Goal: Information Seeking & Learning: Compare options

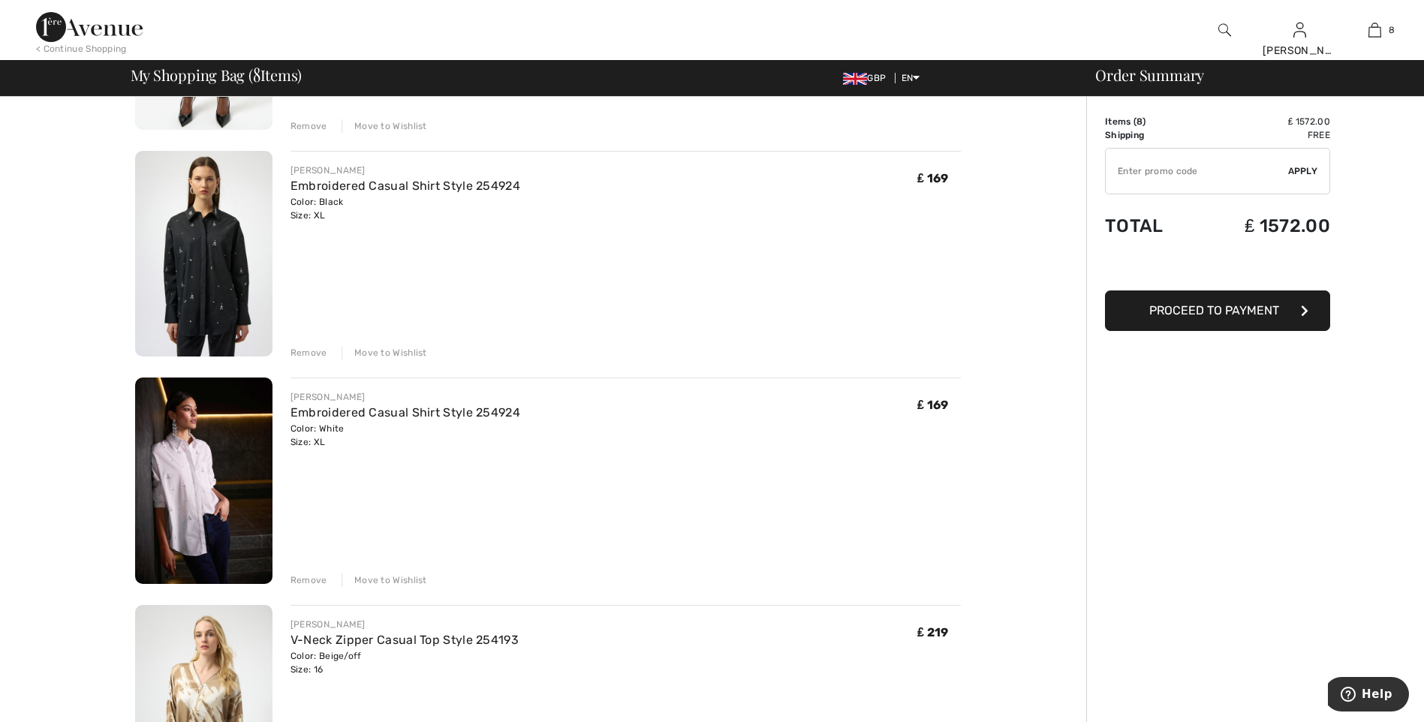
scroll to position [300, 0]
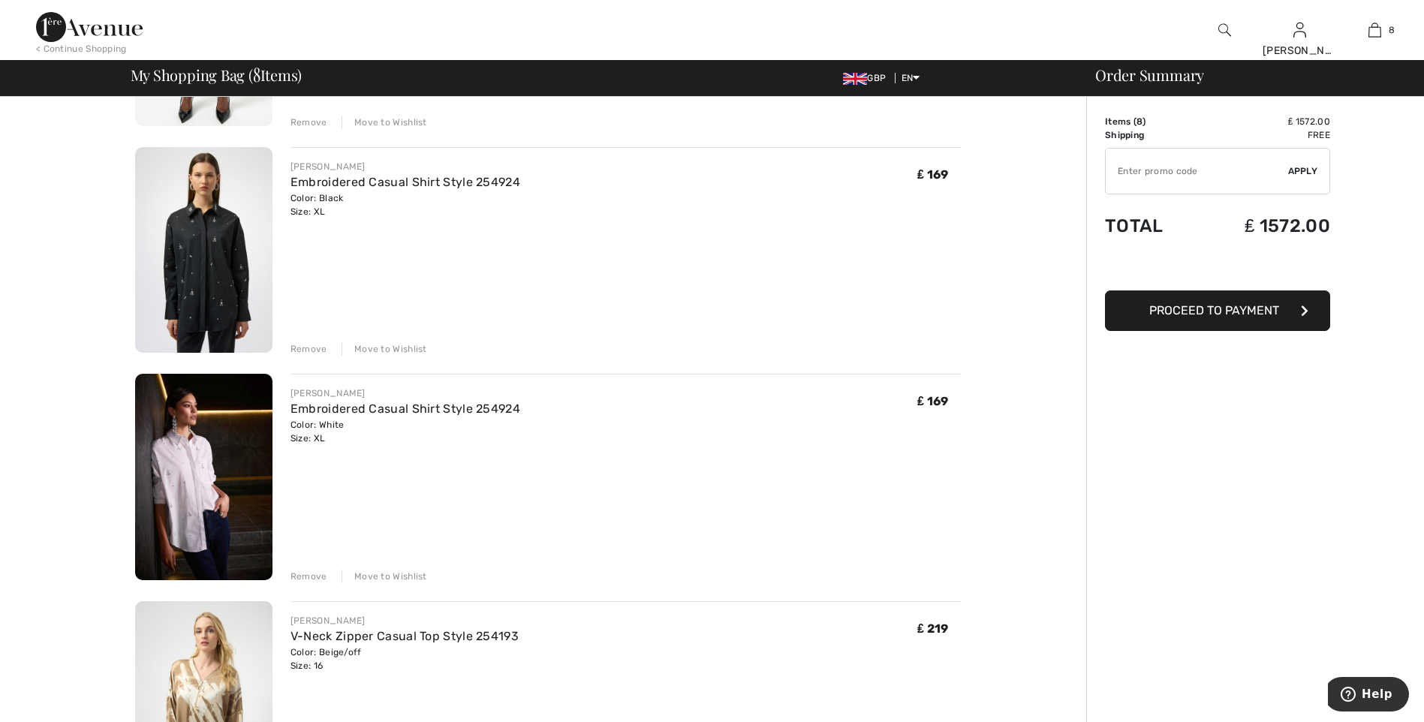
click at [315, 345] on div "Remove" at bounding box center [308, 349] width 37 height 14
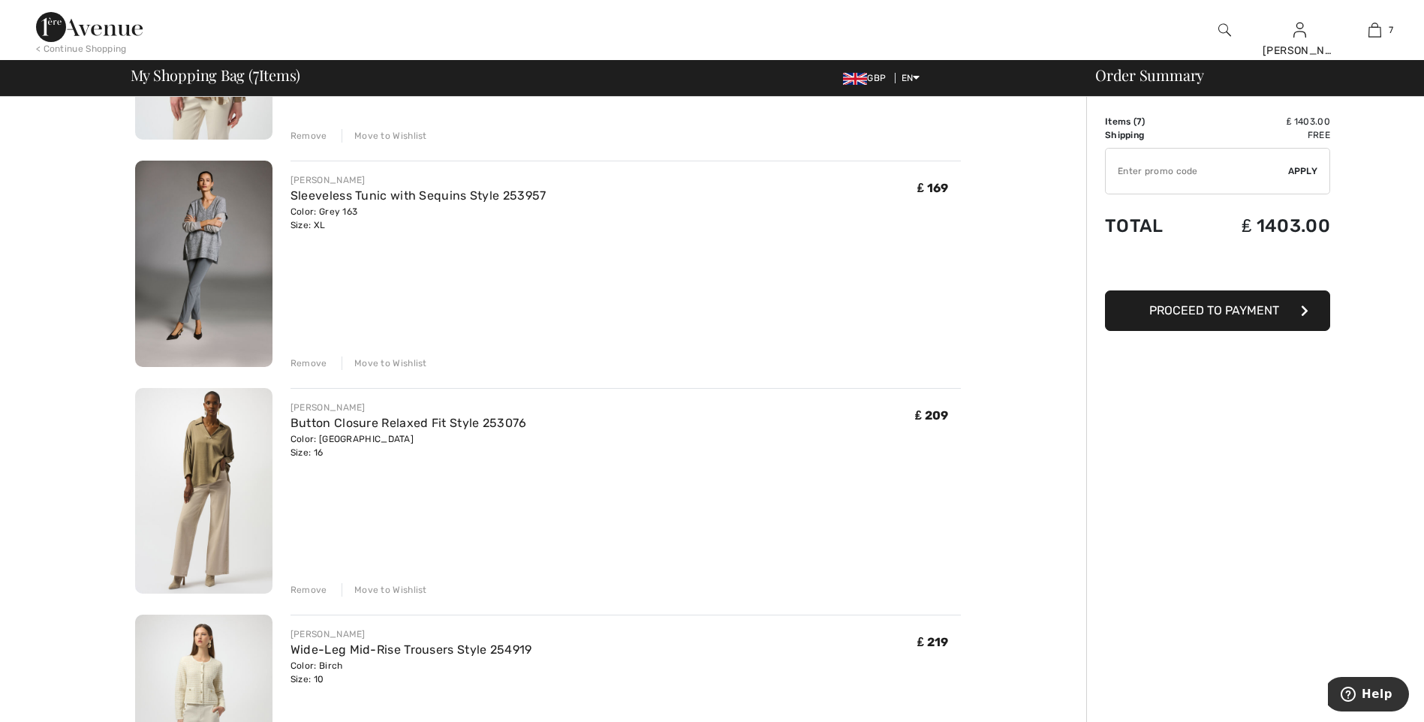
scroll to position [676, 0]
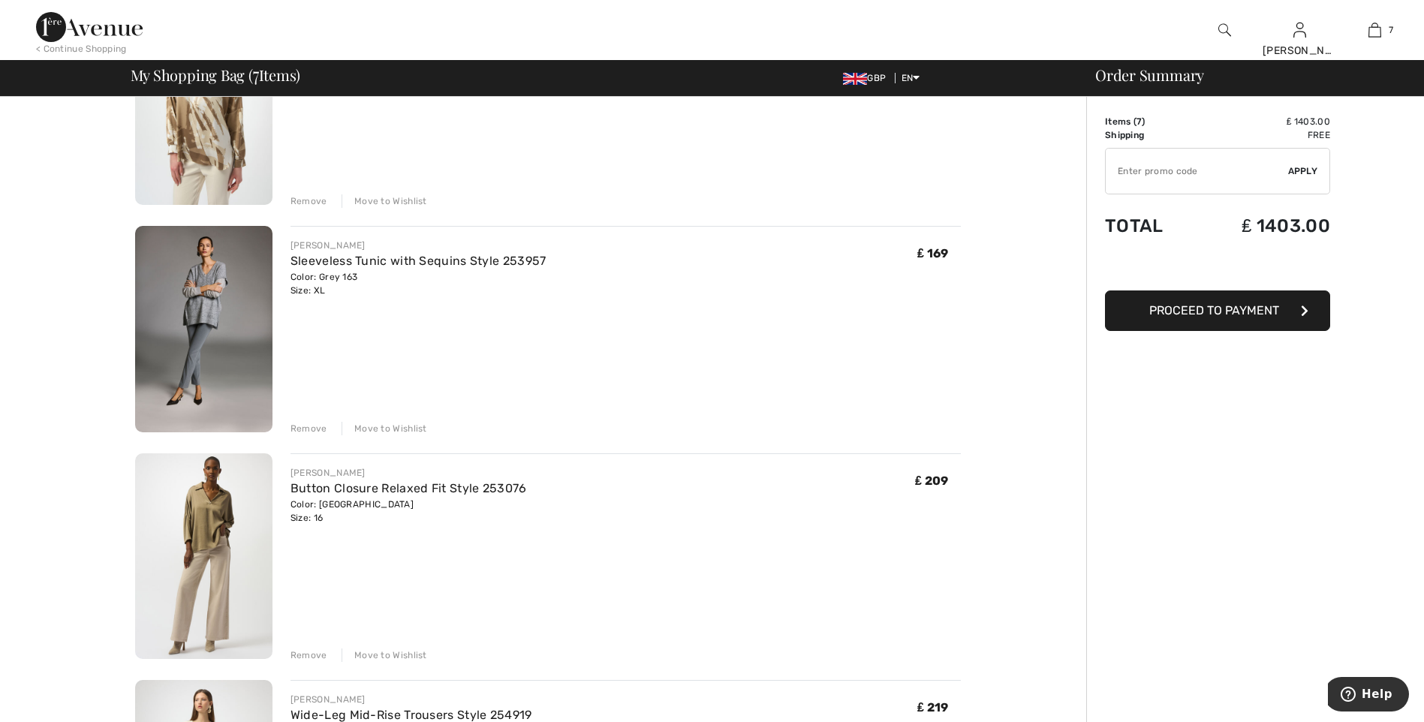
click at [209, 561] on img at bounding box center [203, 556] width 137 height 206
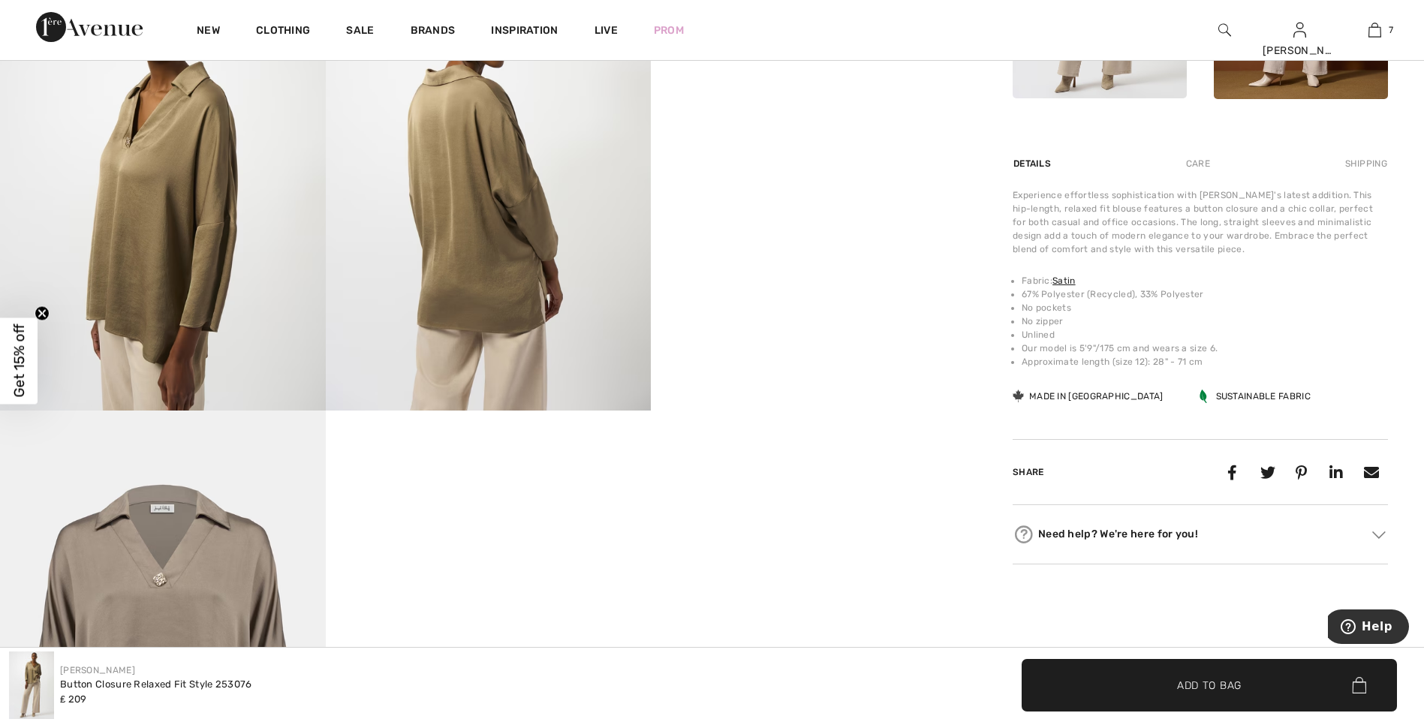
scroll to position [901, 0]
click at [826, 84] on video "Your browser does not support the video tag." at bounding box center [814, 2] width 326 height 163
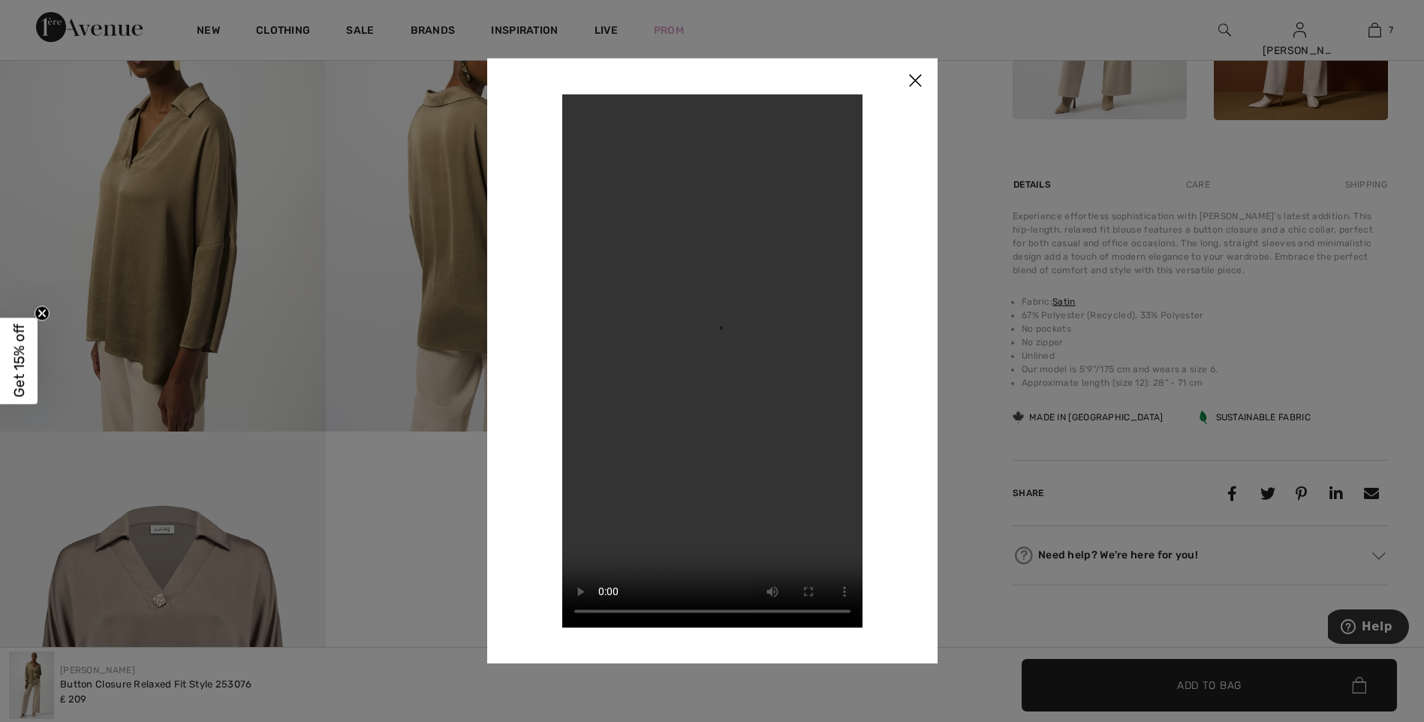
scroll to position [976, 0]
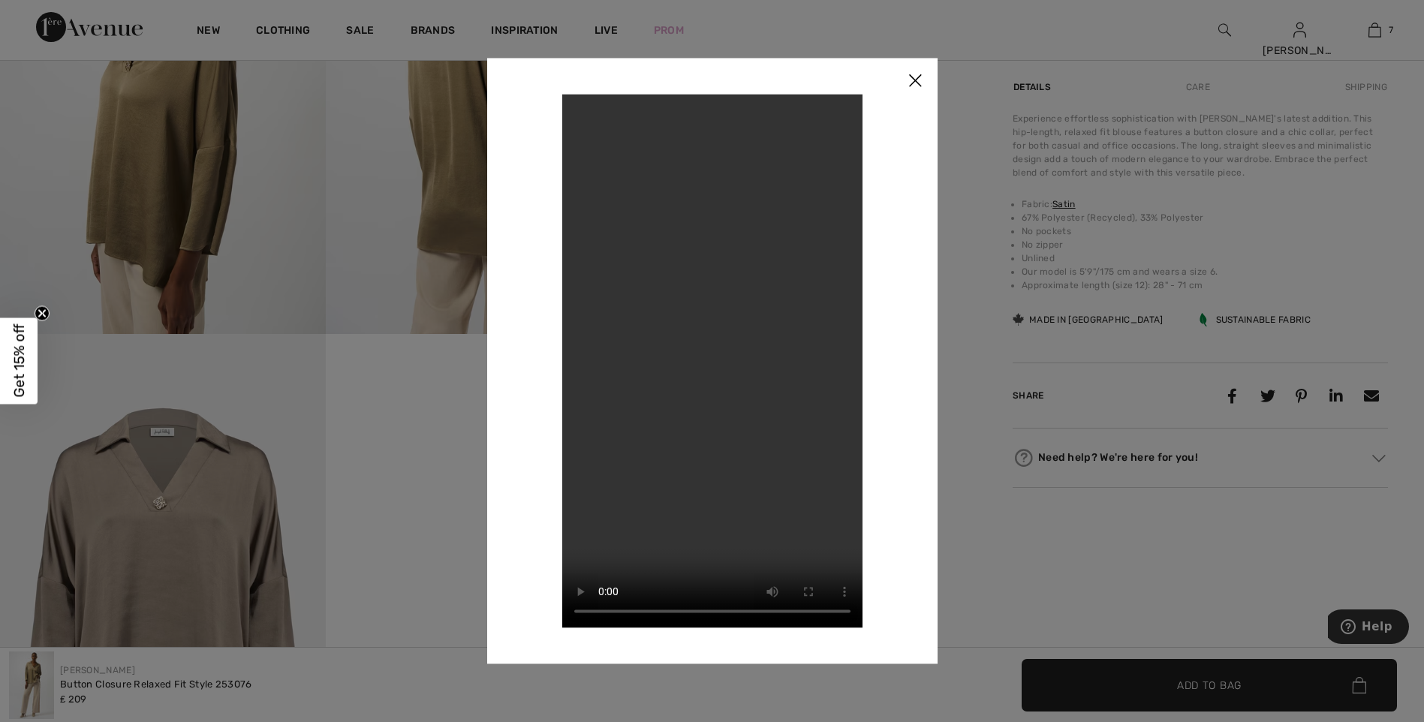
click at [122, 293] on div at bounding box center [712, 361] width 1424 height 722
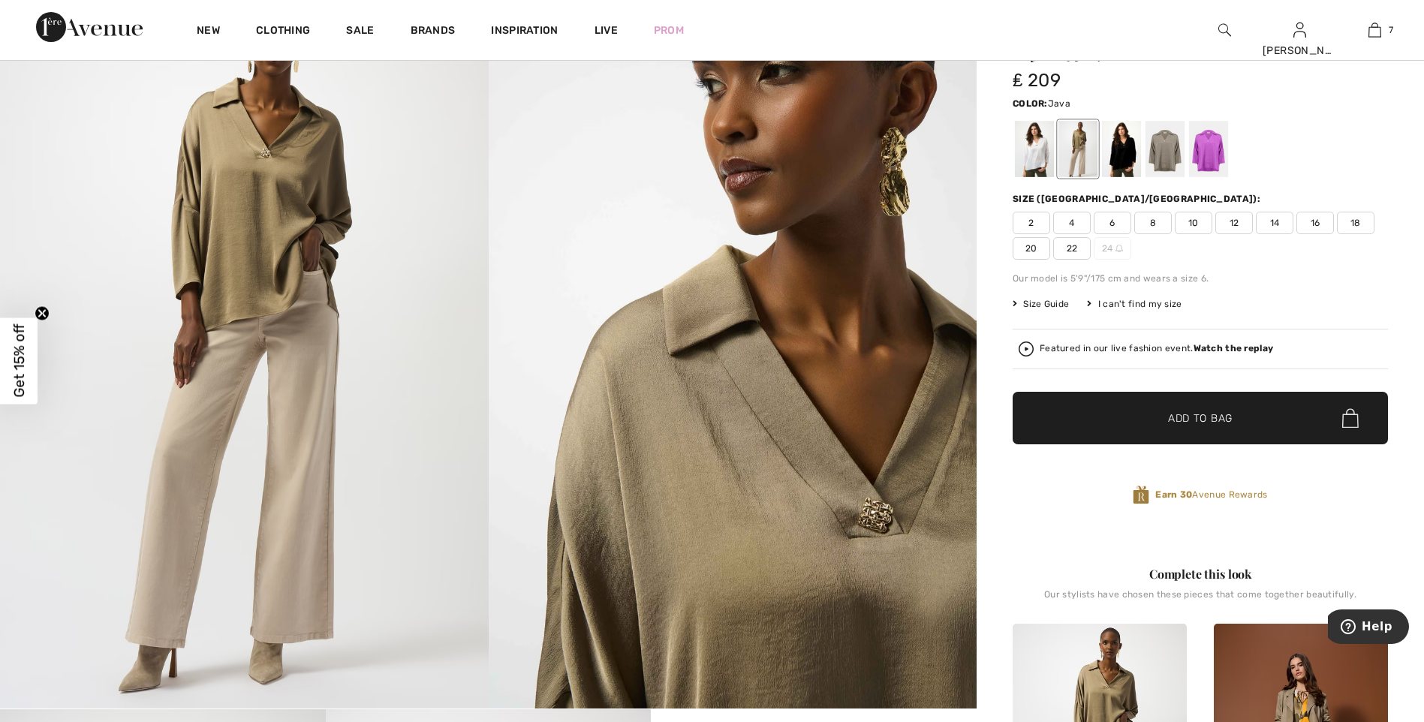
scroll to position [75, 0]
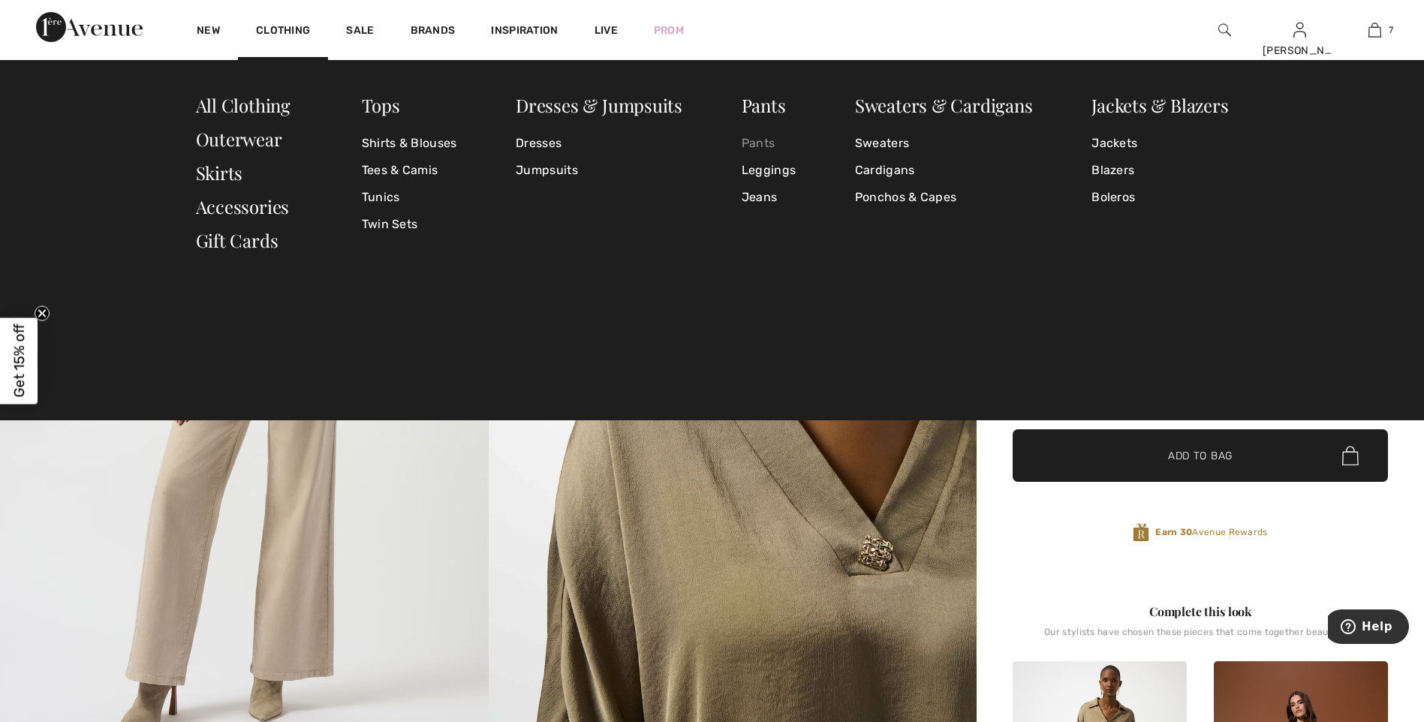
click at [757, 136] on link "Pants" at bounding box center [769, 143] width 54 height 27
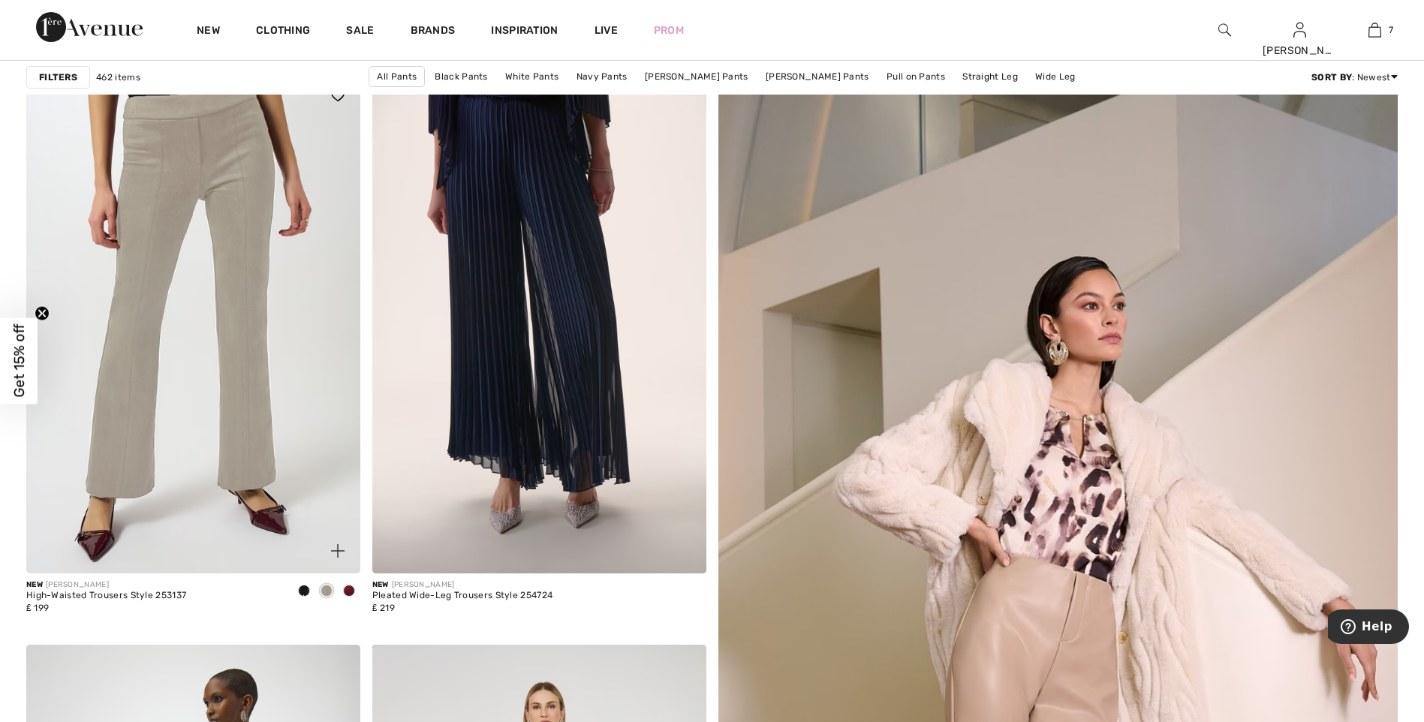
scroll to position [150, 0]
click at [159, 163] on img at bounding box center [193, 321] width 334 height 501
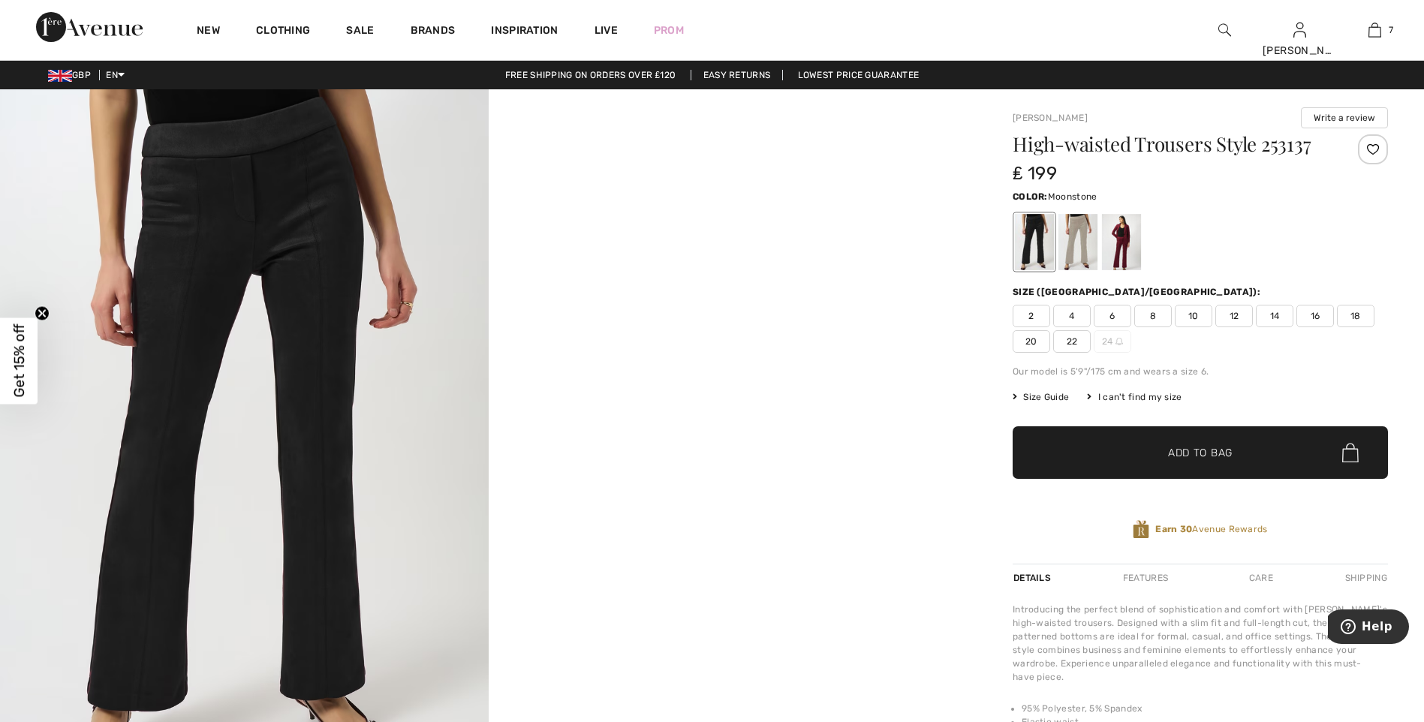
click at [1094, 240] on div at bounding box center [1077, 242] width 39 height 56
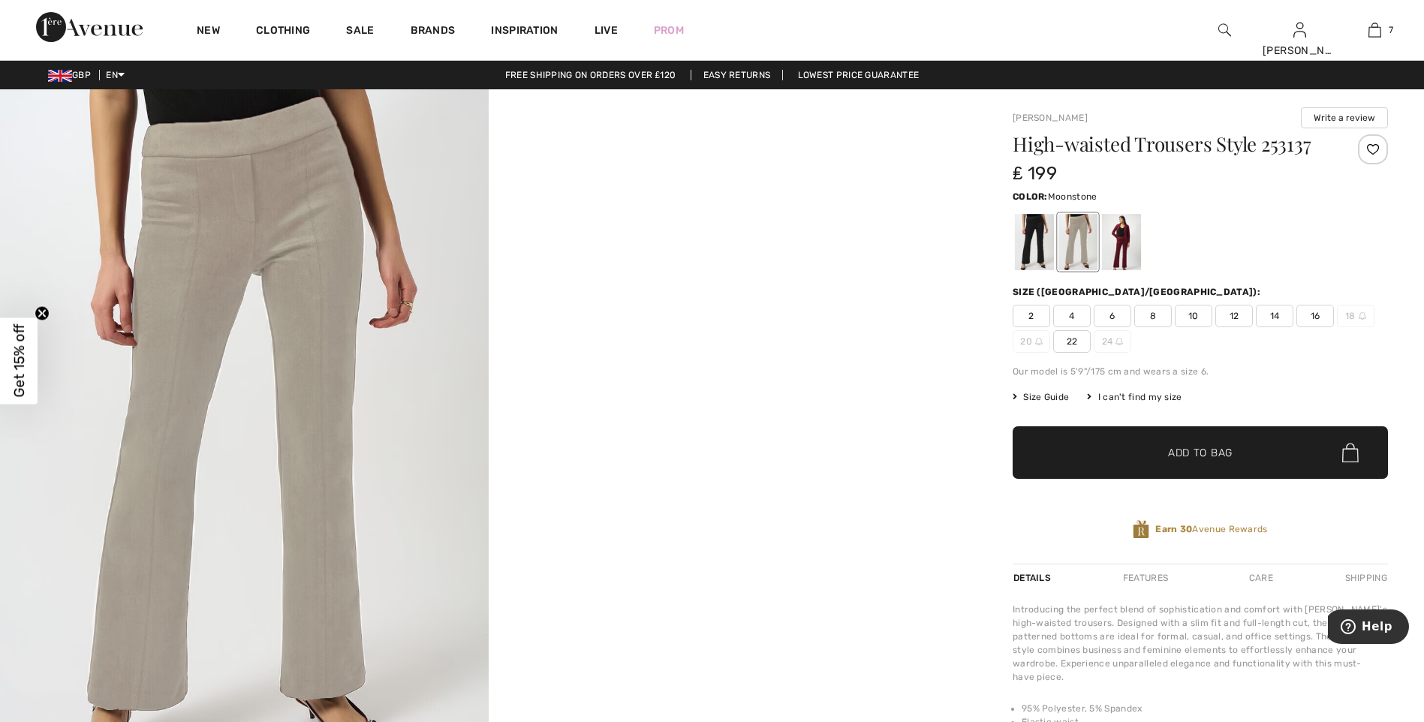
click at [207, 251] on img at bounding box center [244, 454] width 489 height 731
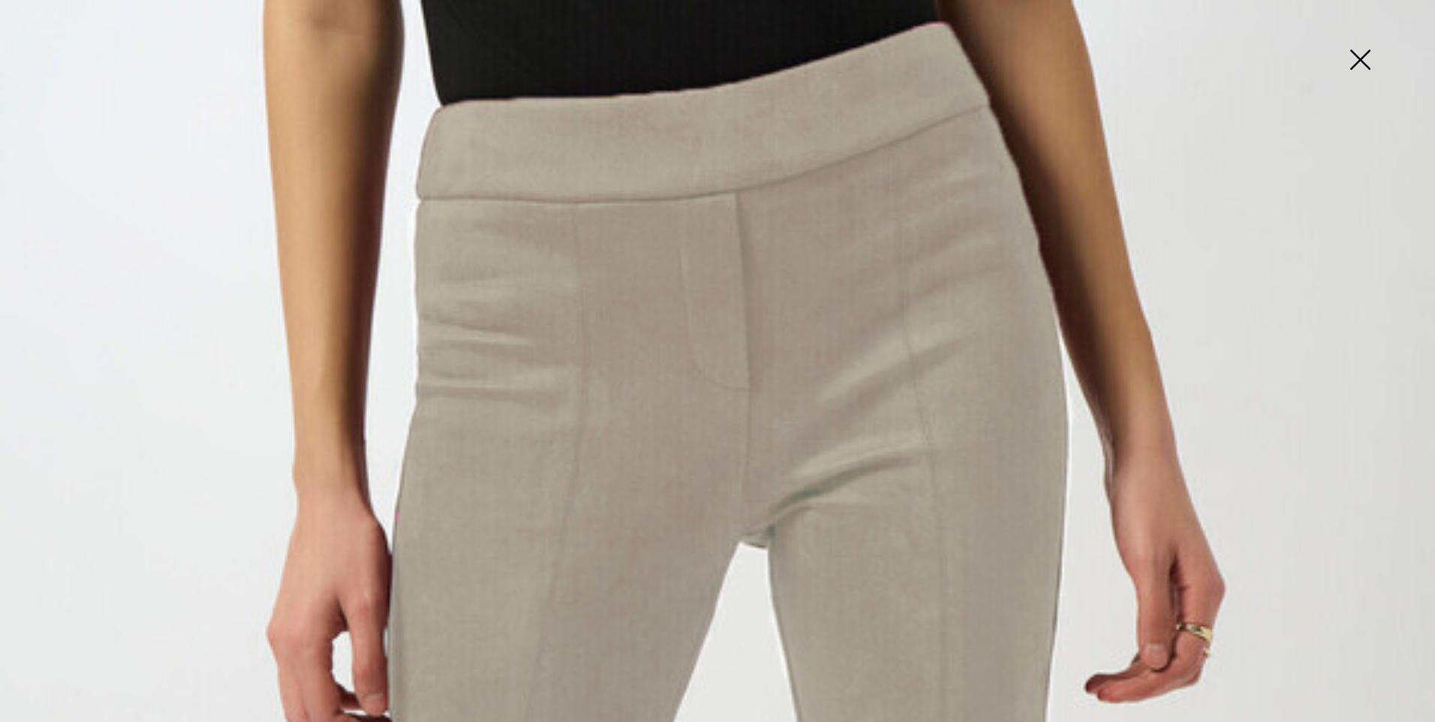
click at [1355, 63] on img at bounding box center [1360, 61] width 75 height 77
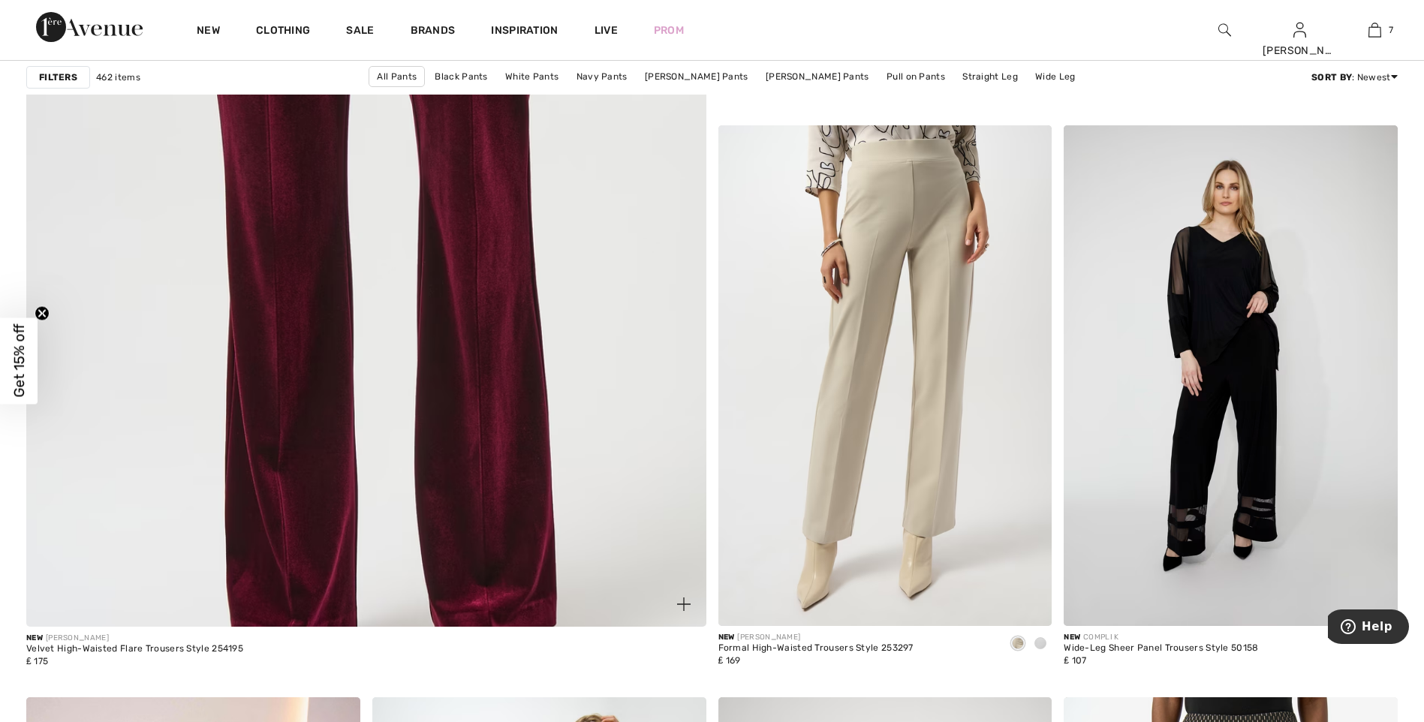
scroll to position [5179, 0]
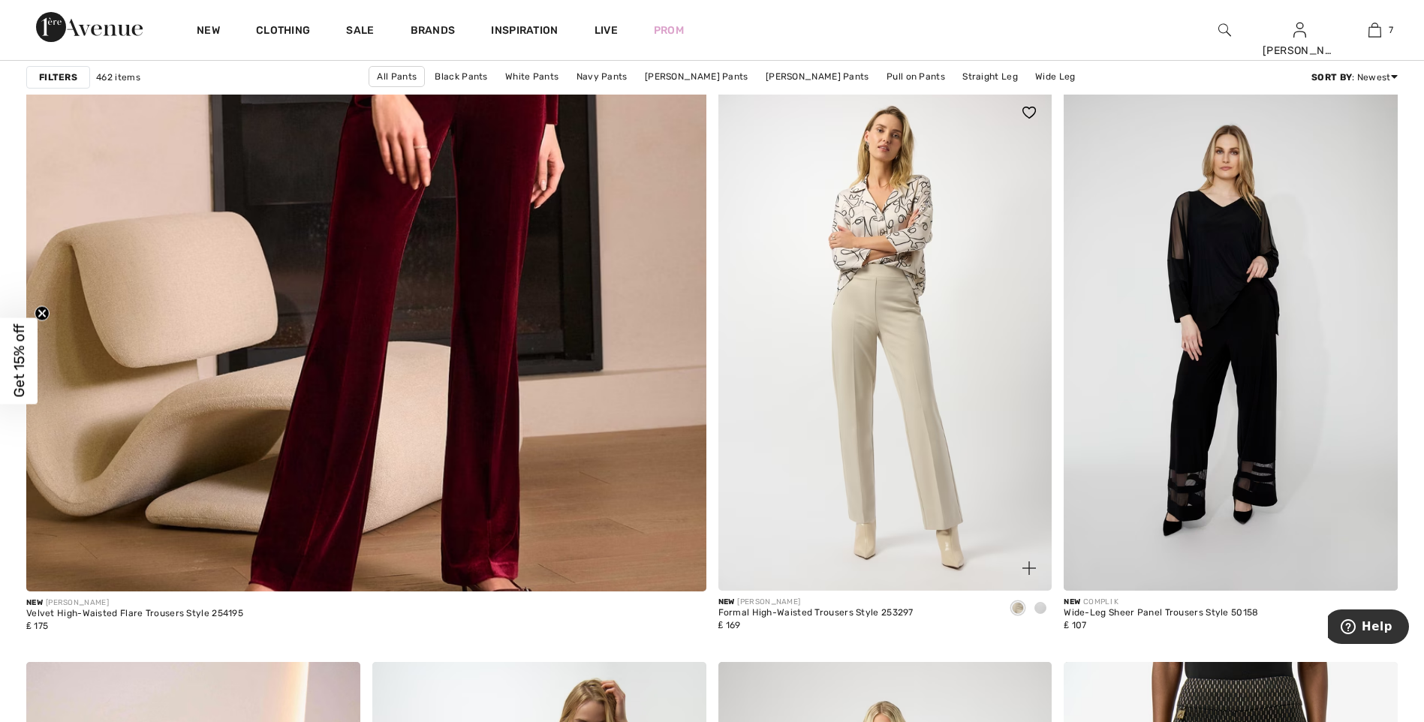
click at [877, 281] on img at bounding box center [885, 340] width 334 height 501
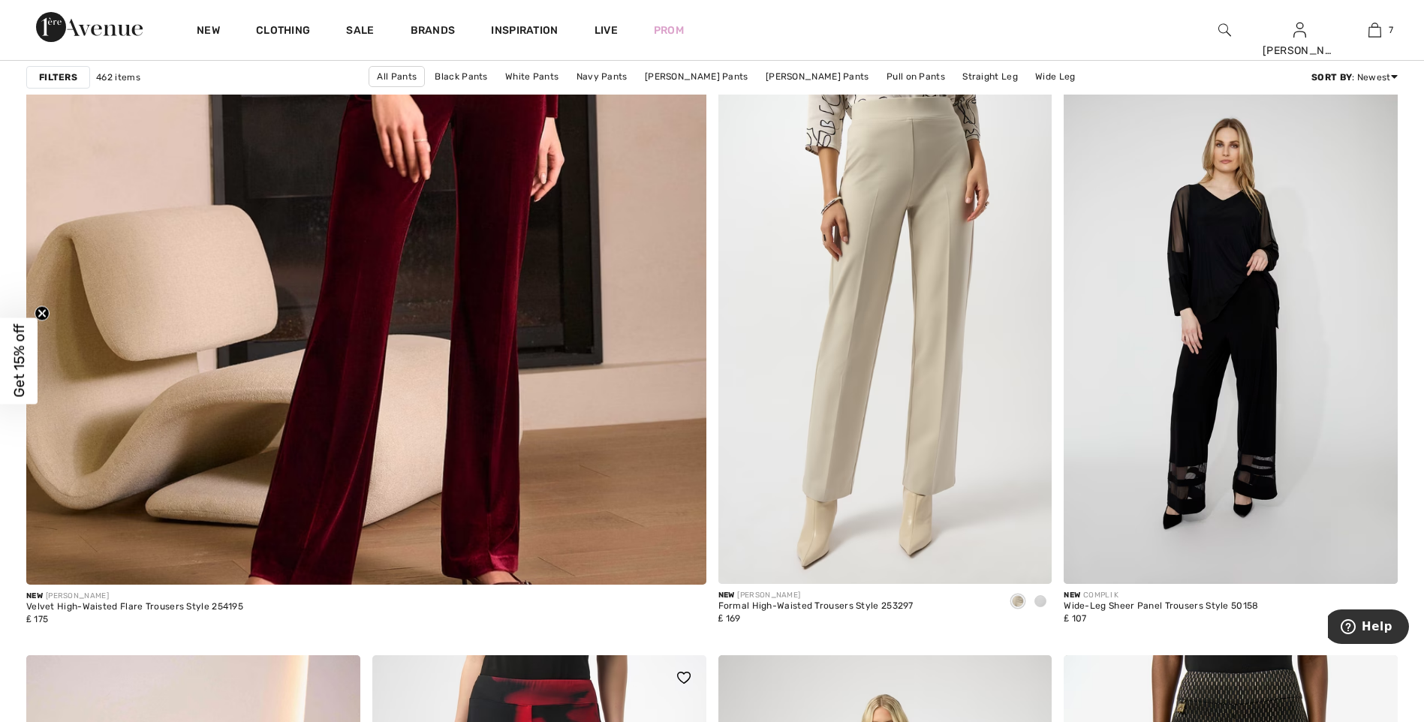
scroll to position [5179, 0]
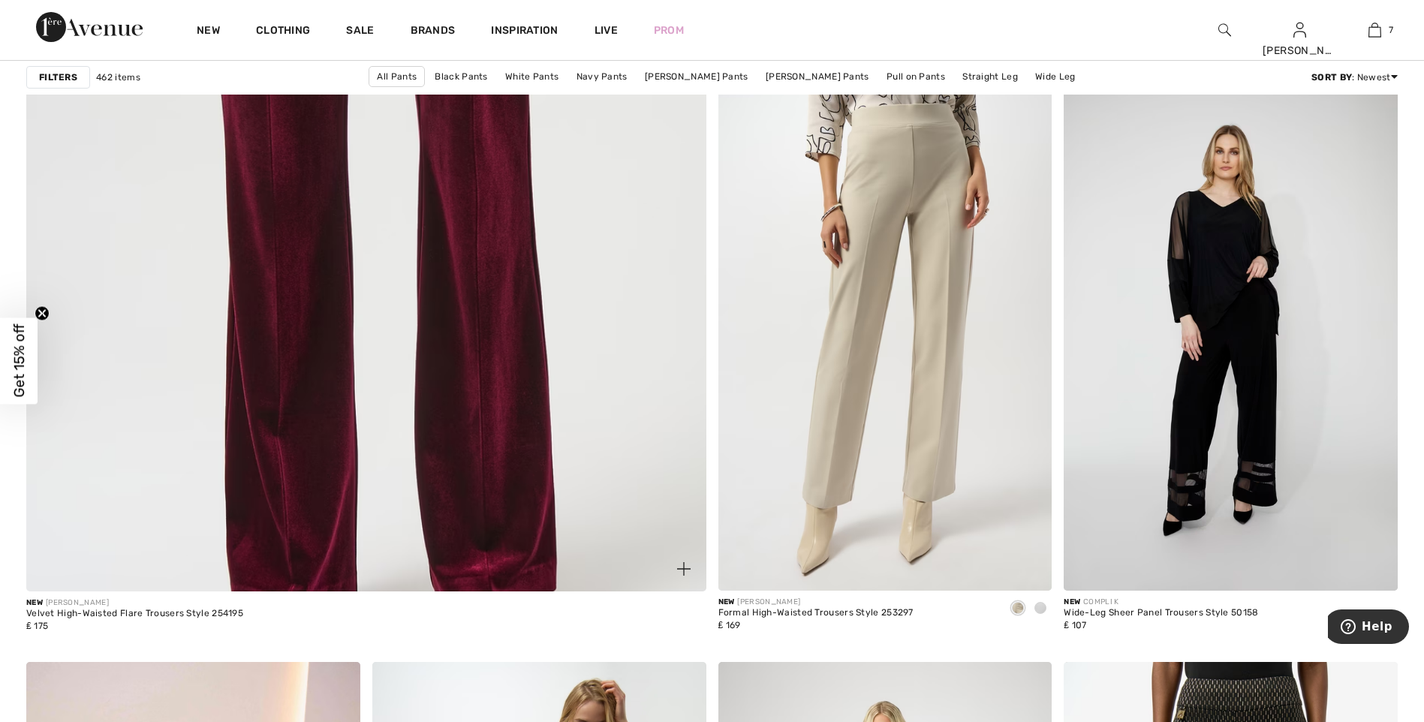
click at [478, 257] on img at bounding box center [366, 130] width 816 height 1224
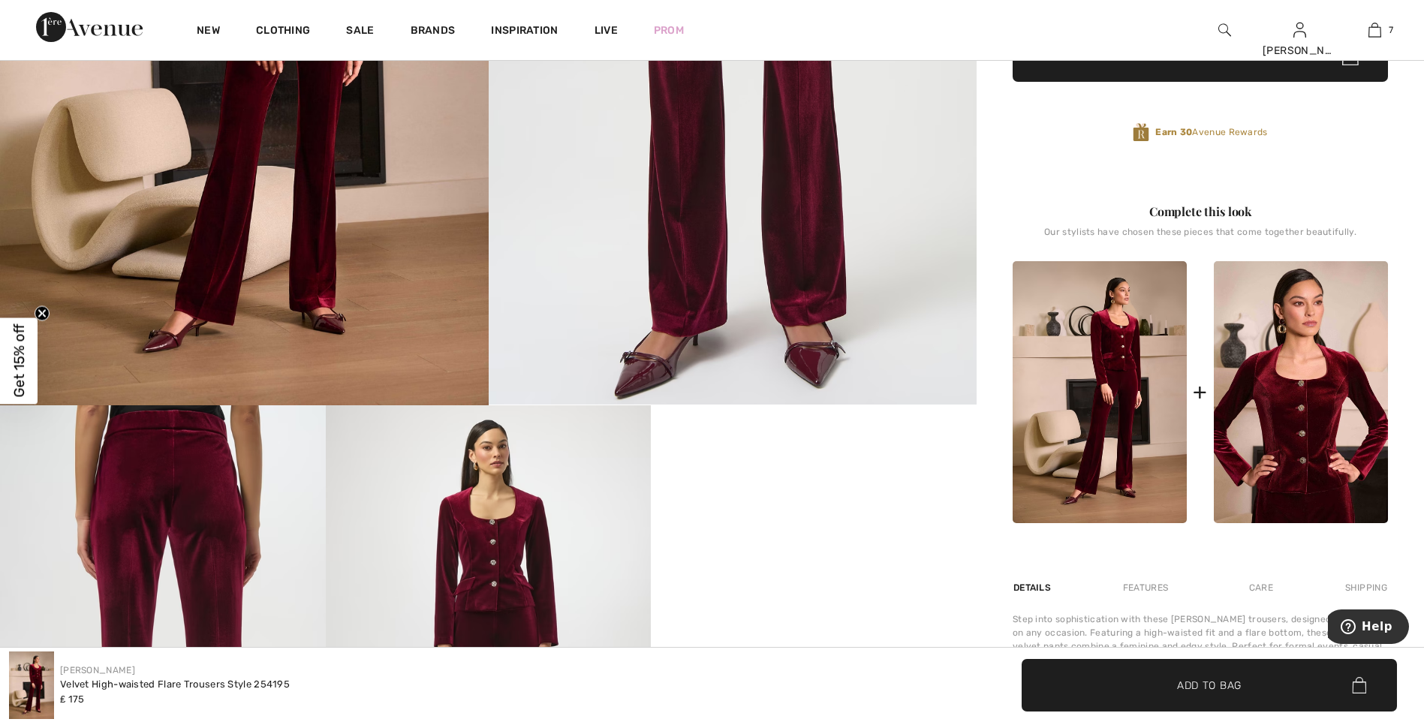
scroll to position [375, 0]
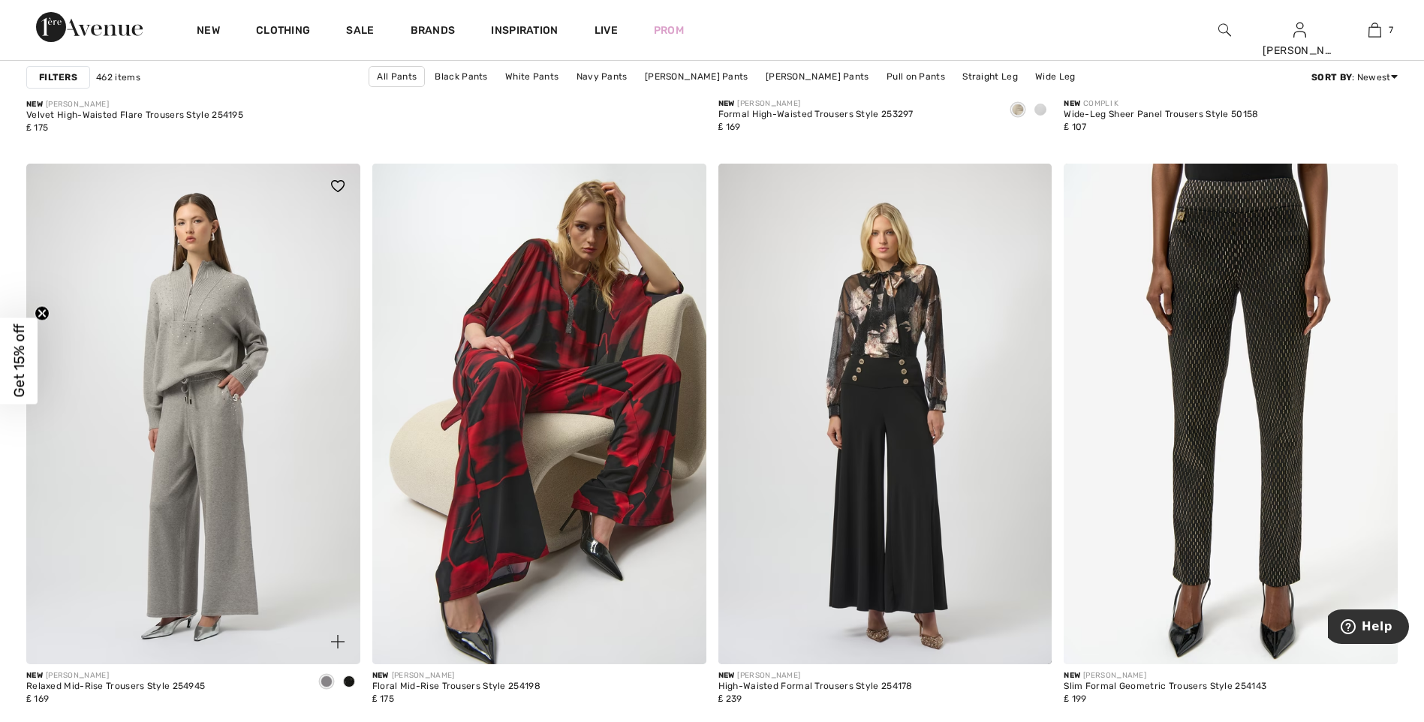
scroll to position [5630, 0]
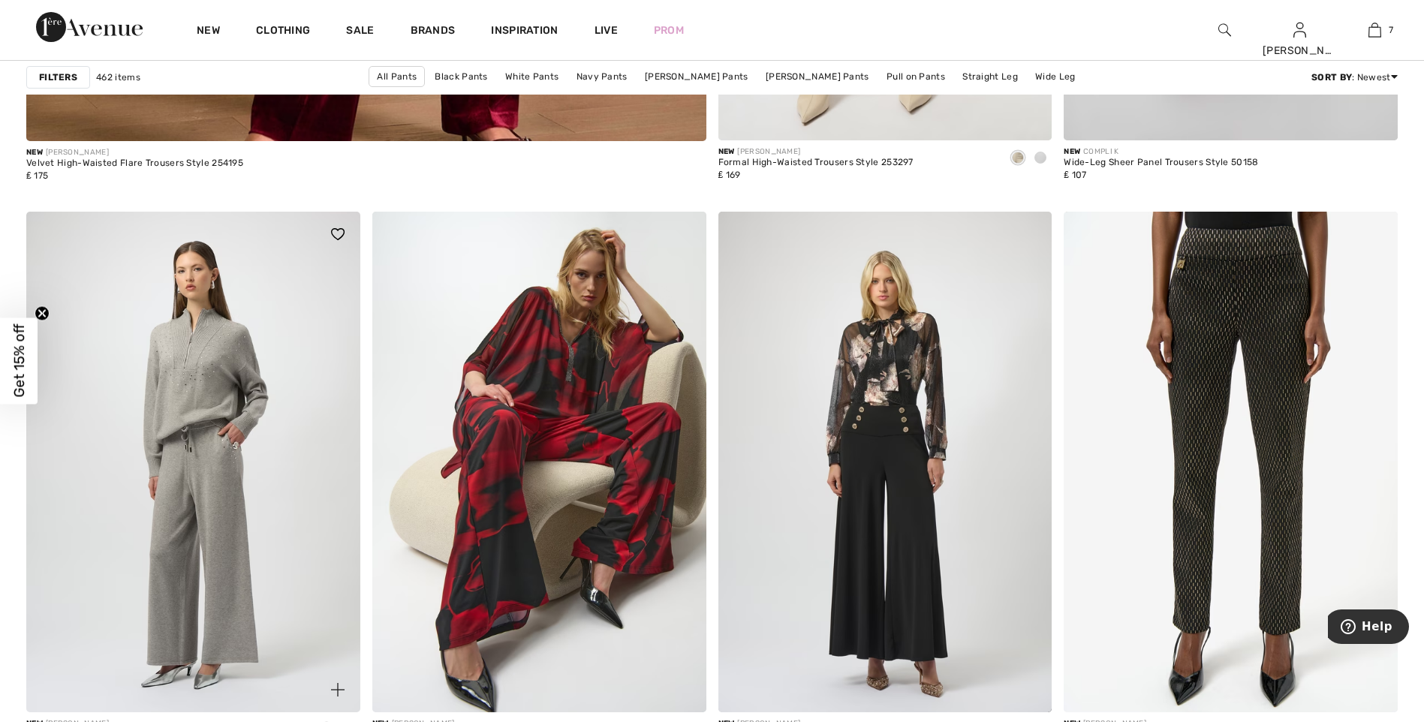
click at [173, 385] on img at bounding box center [193, 462] width 334 height 501
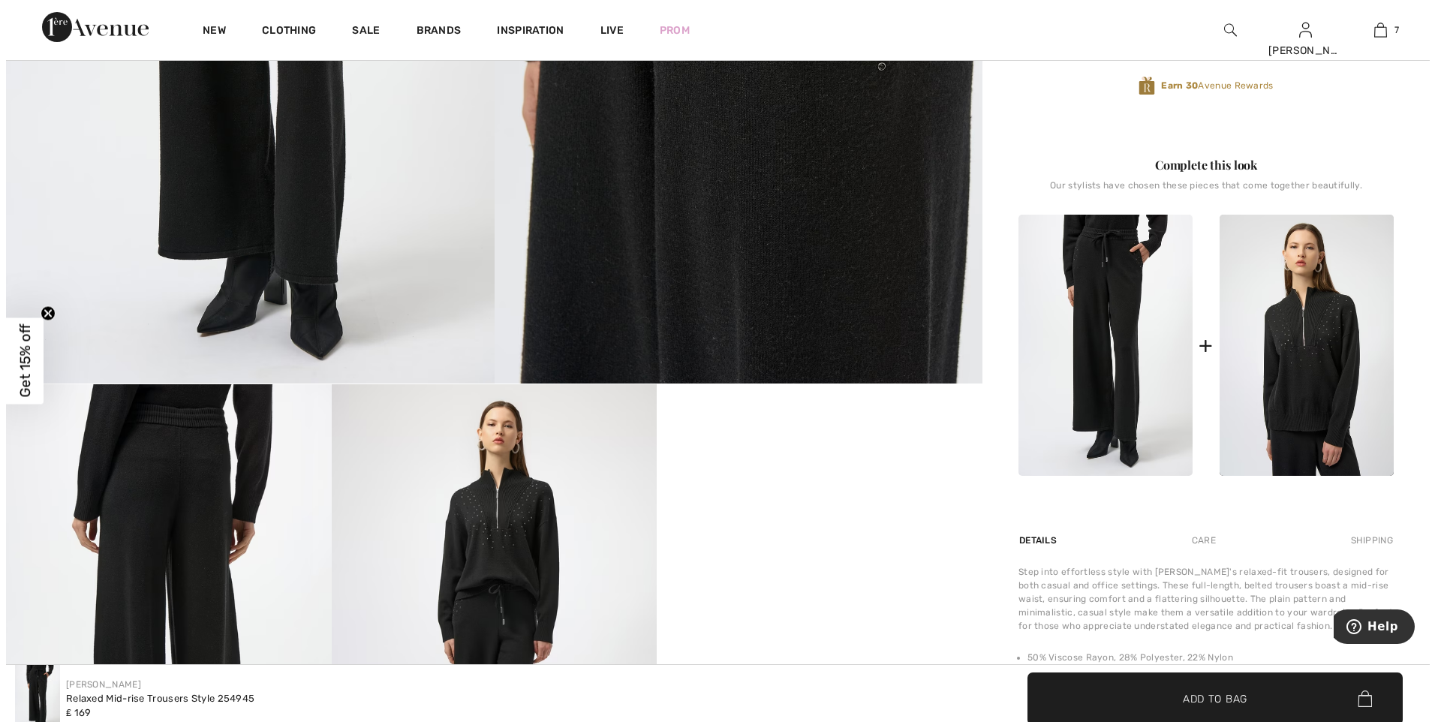
scroll to position [676, 0]
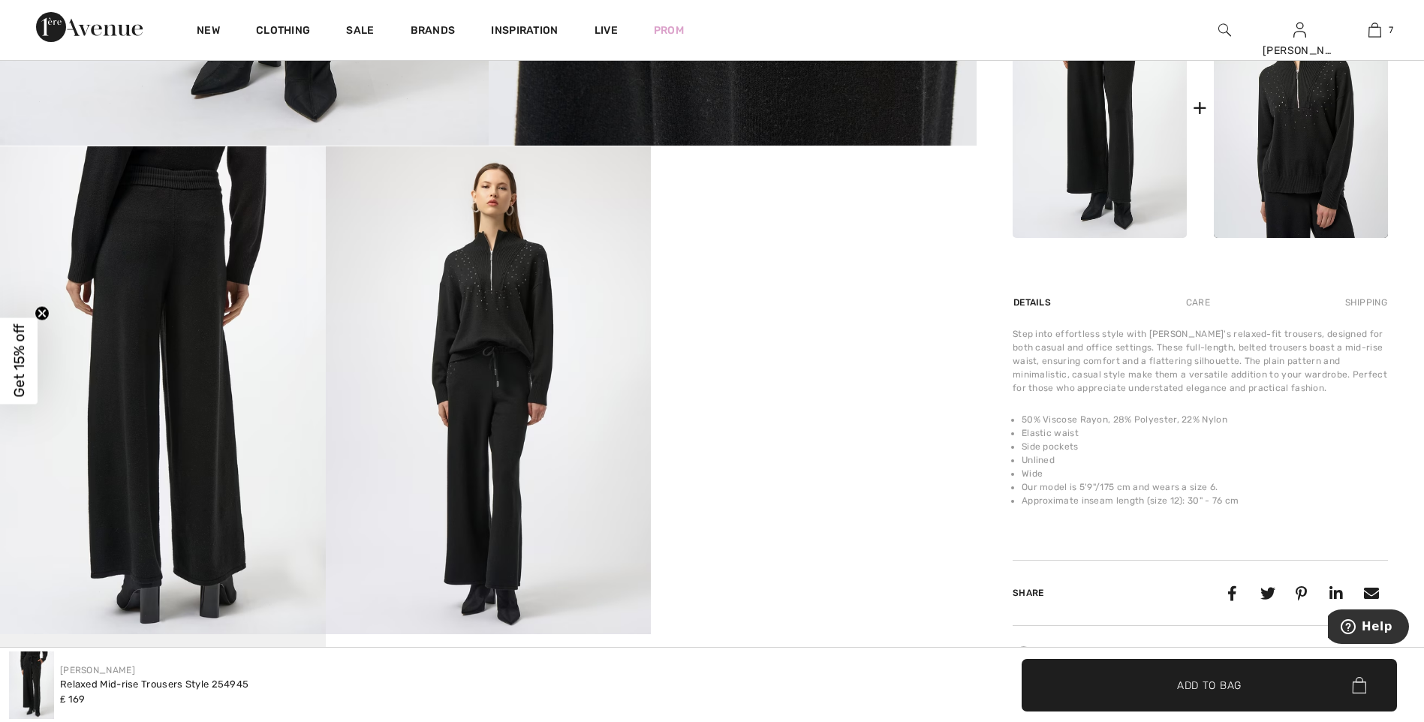
click at [503, 282] on img at bounding box center [489, 390] width 326 height 488
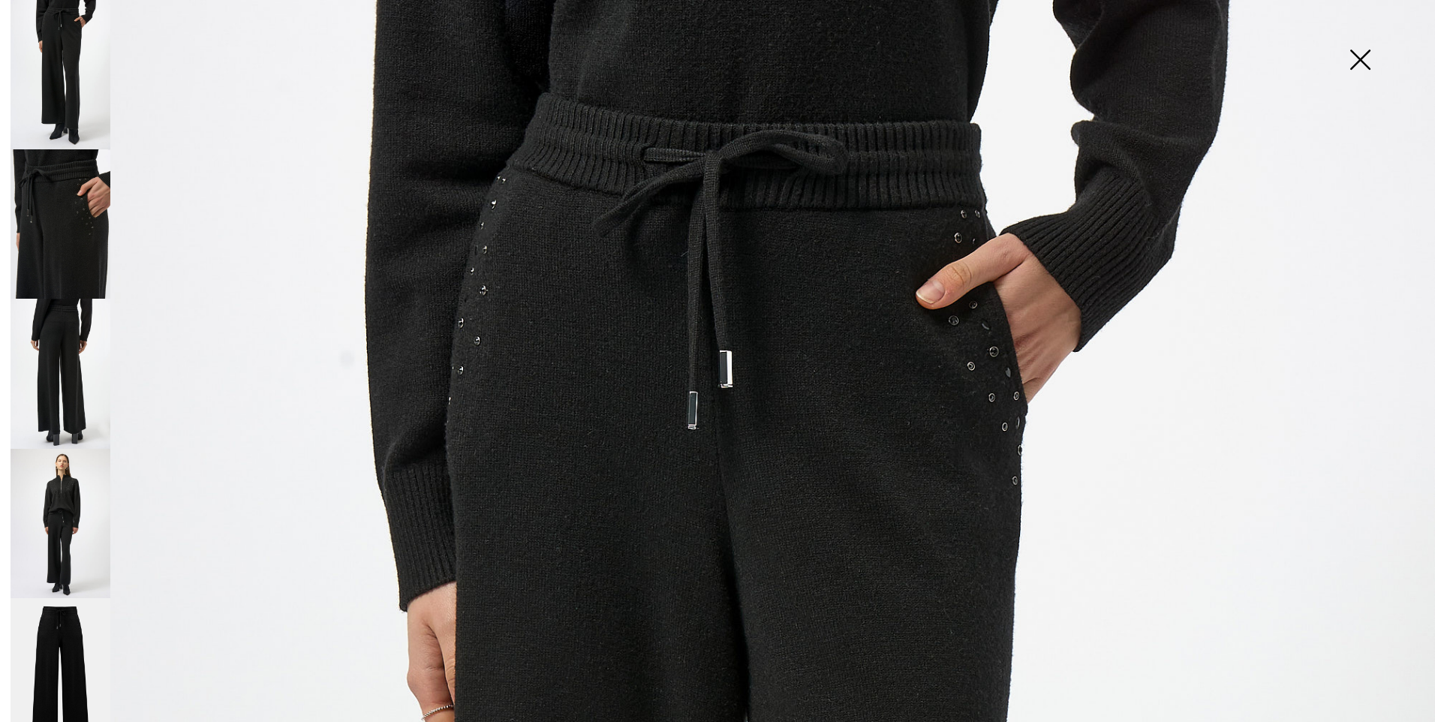
click at [62, 469] on img at bounding box center [61, 523] width 100 height 149
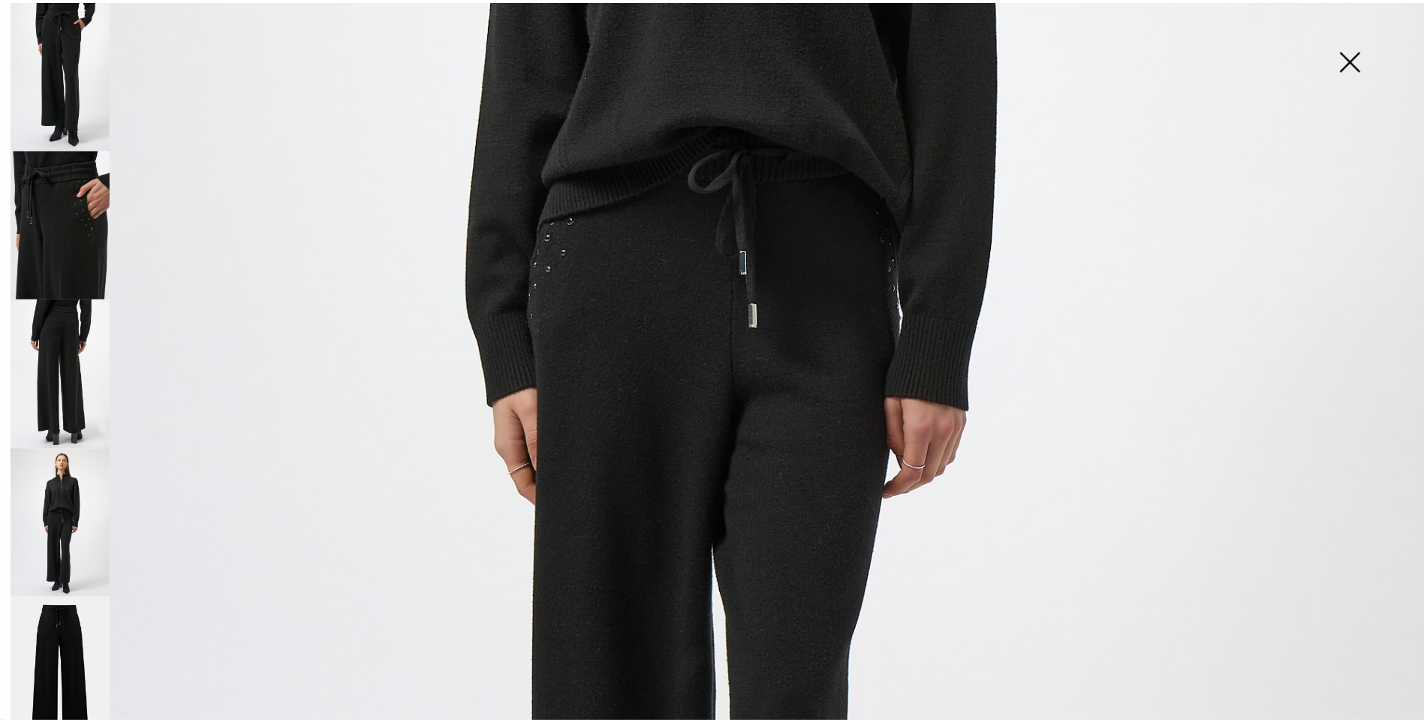
scroll to position [826, 0]
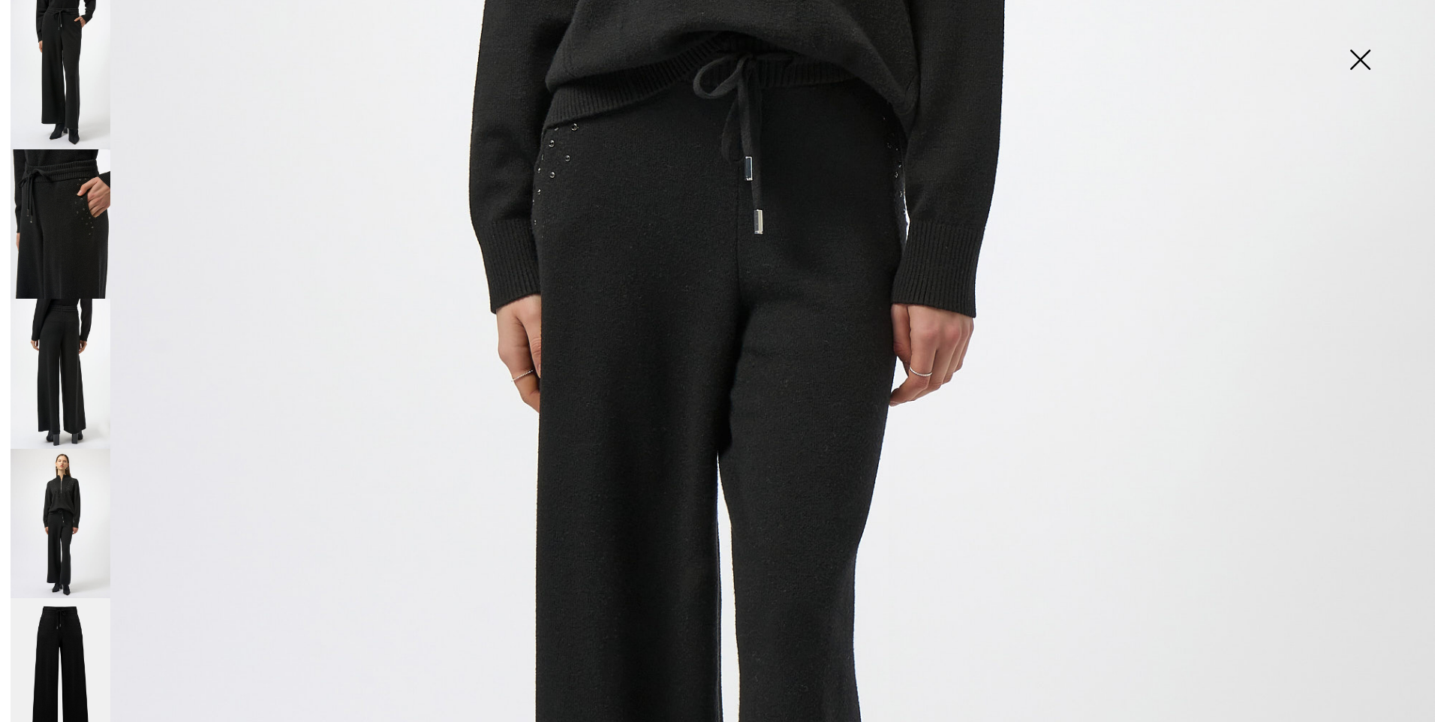
click at [1362, 62] on img at bounding box center [1360, 61] width 75 height 77
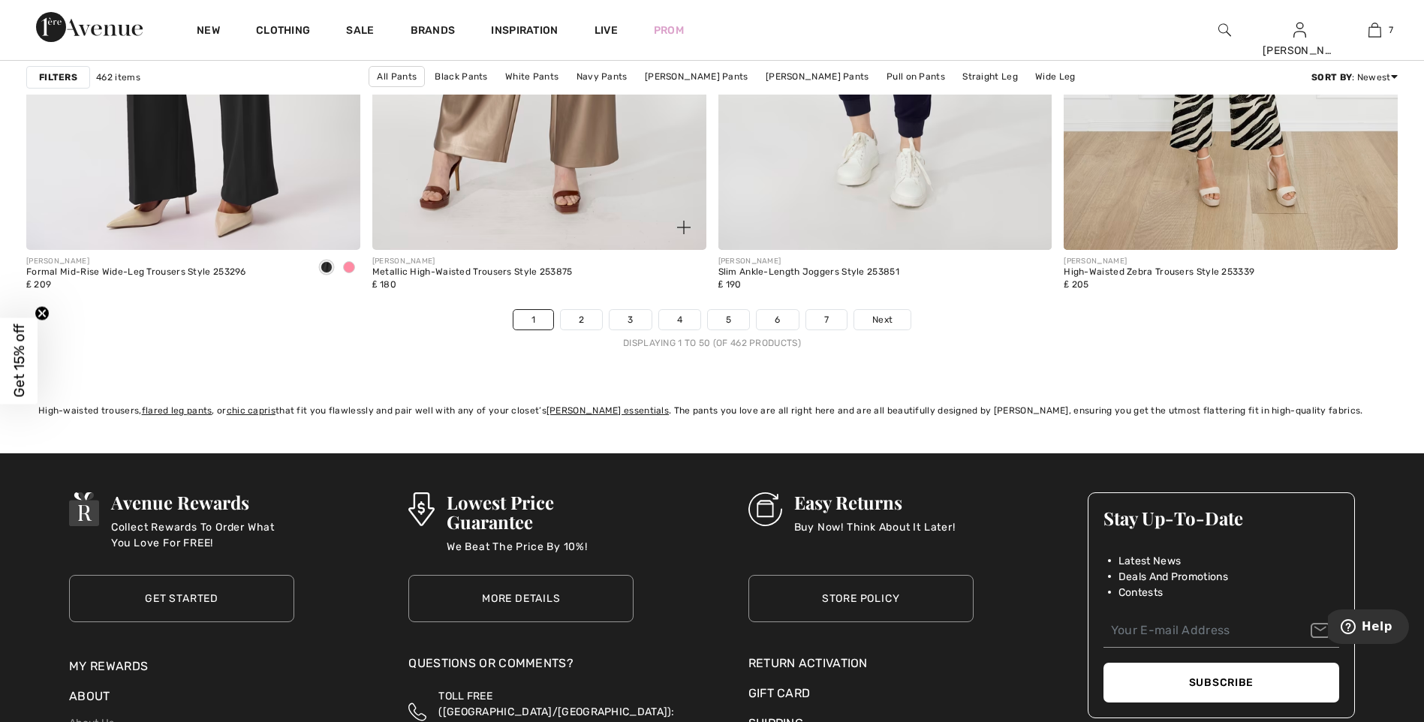
scroll to position [8333, 0]
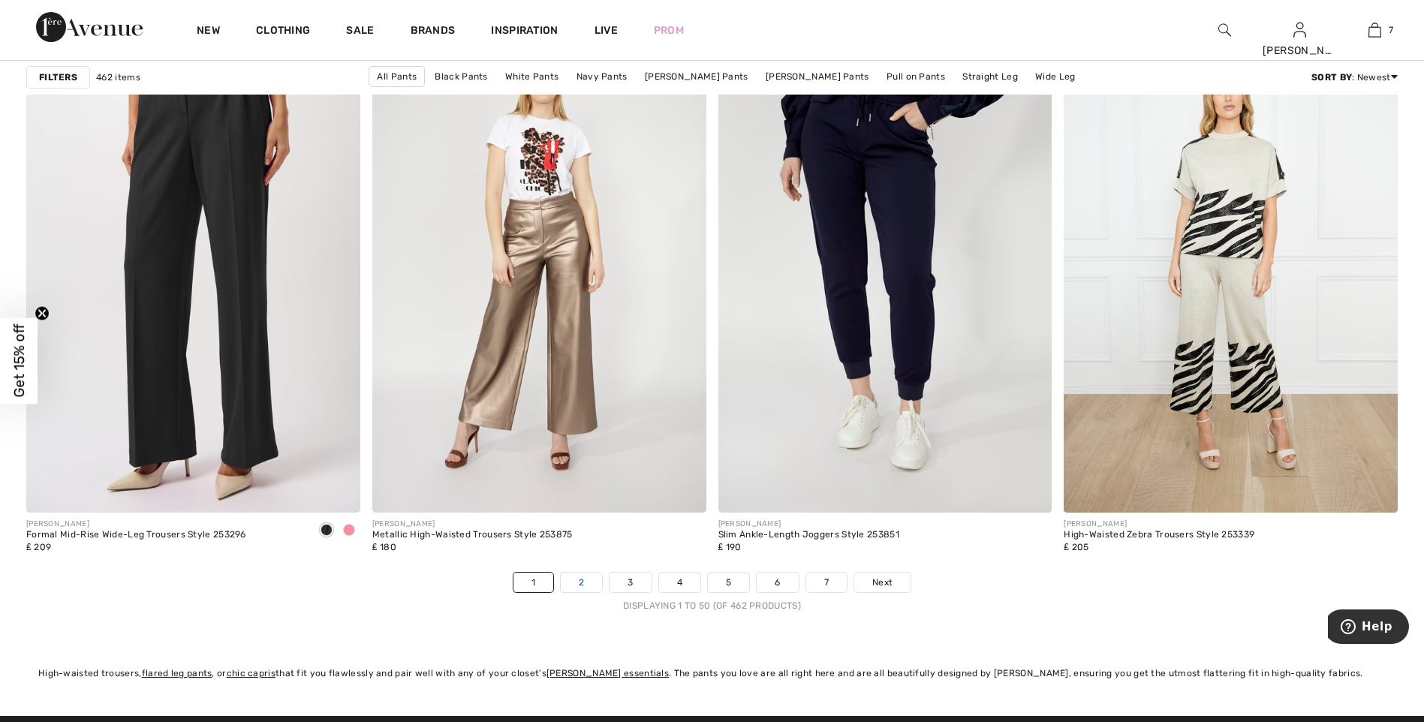
click at [571, 580] on link "2" at bounding box center [581, 583] width 41 height 20
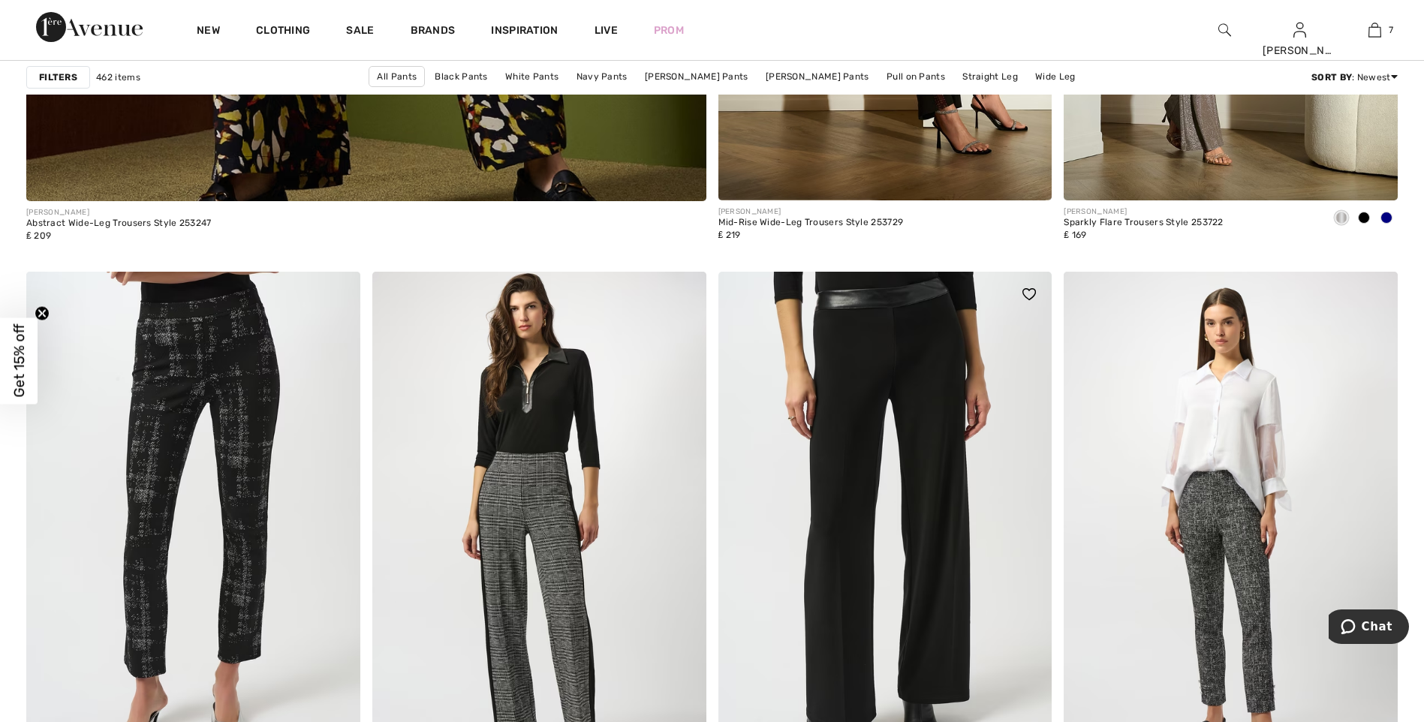
scroll to position [5555, 0]
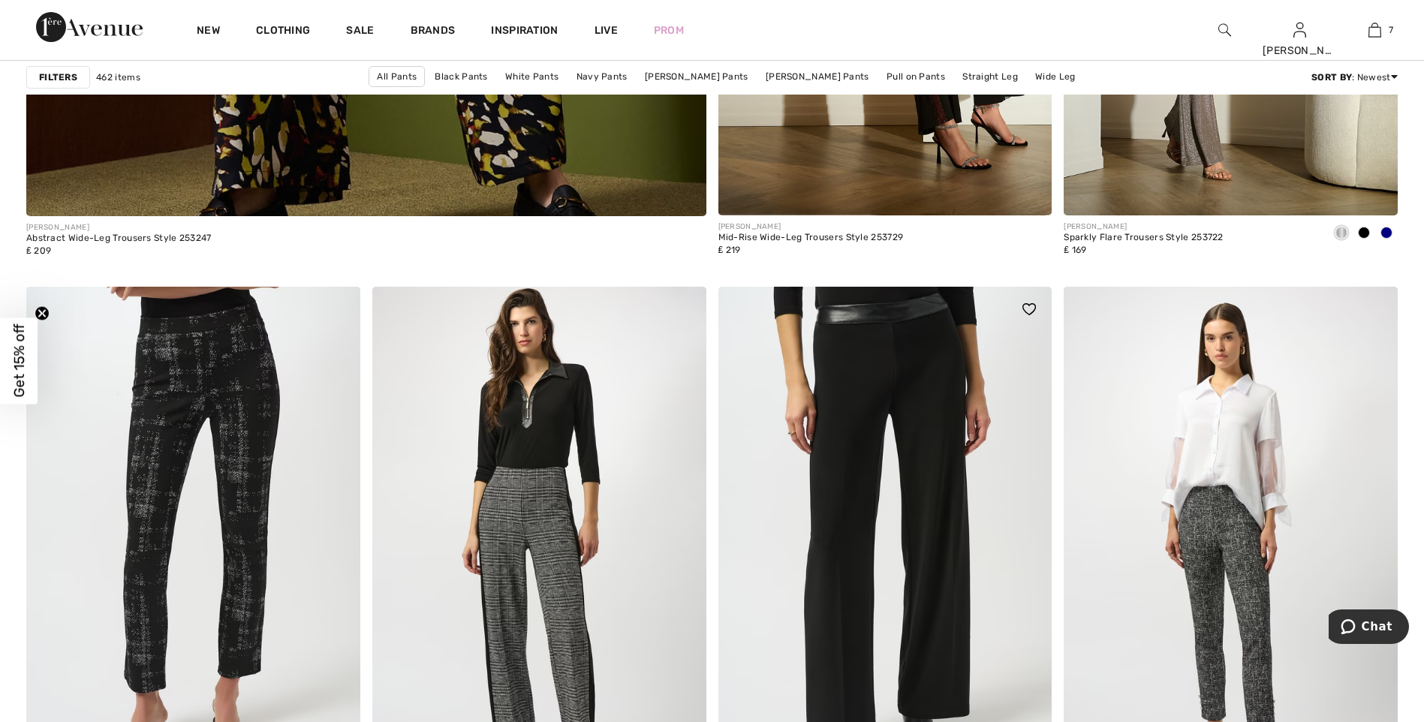
click at [865, 344] on img at bounding box center [885, 537] width 334 height 501
click at [866, 317] on img at bounding box center [885, 537] width 334 height 501
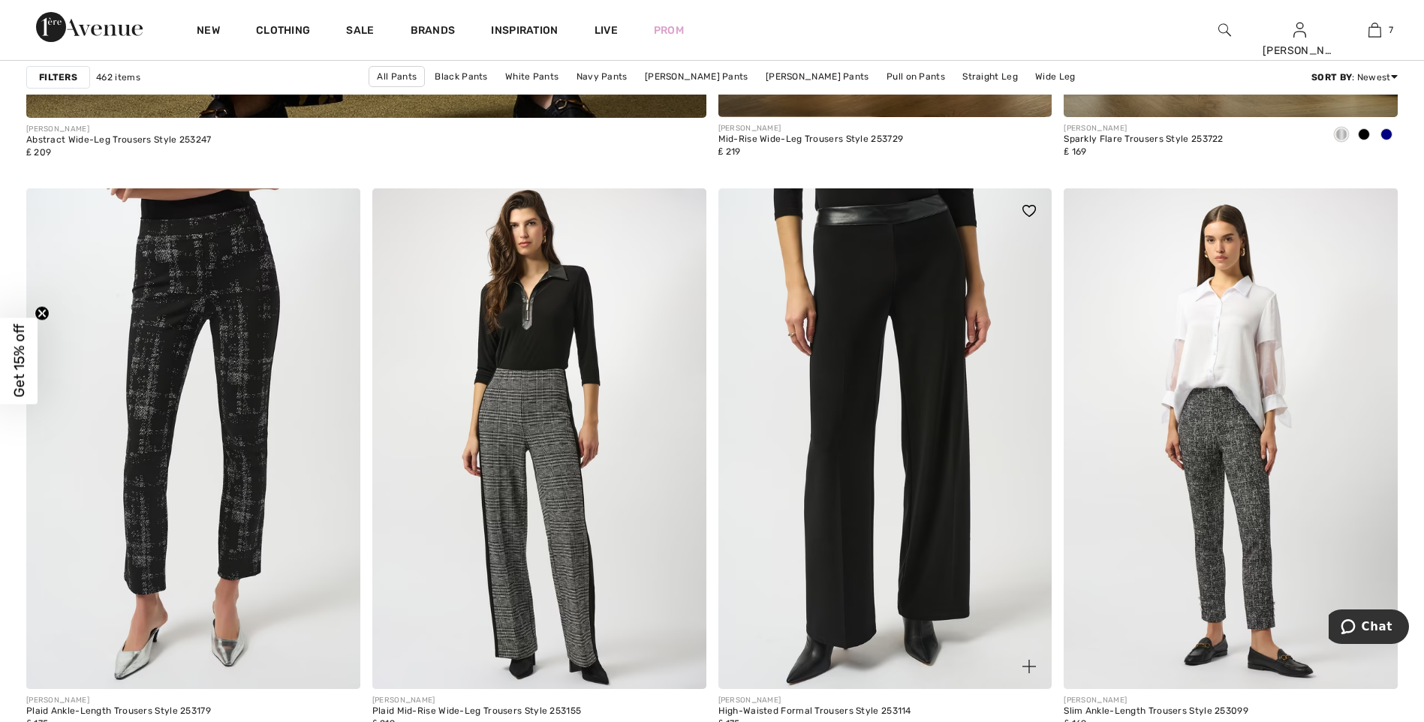
scroll to position [5855, 0]
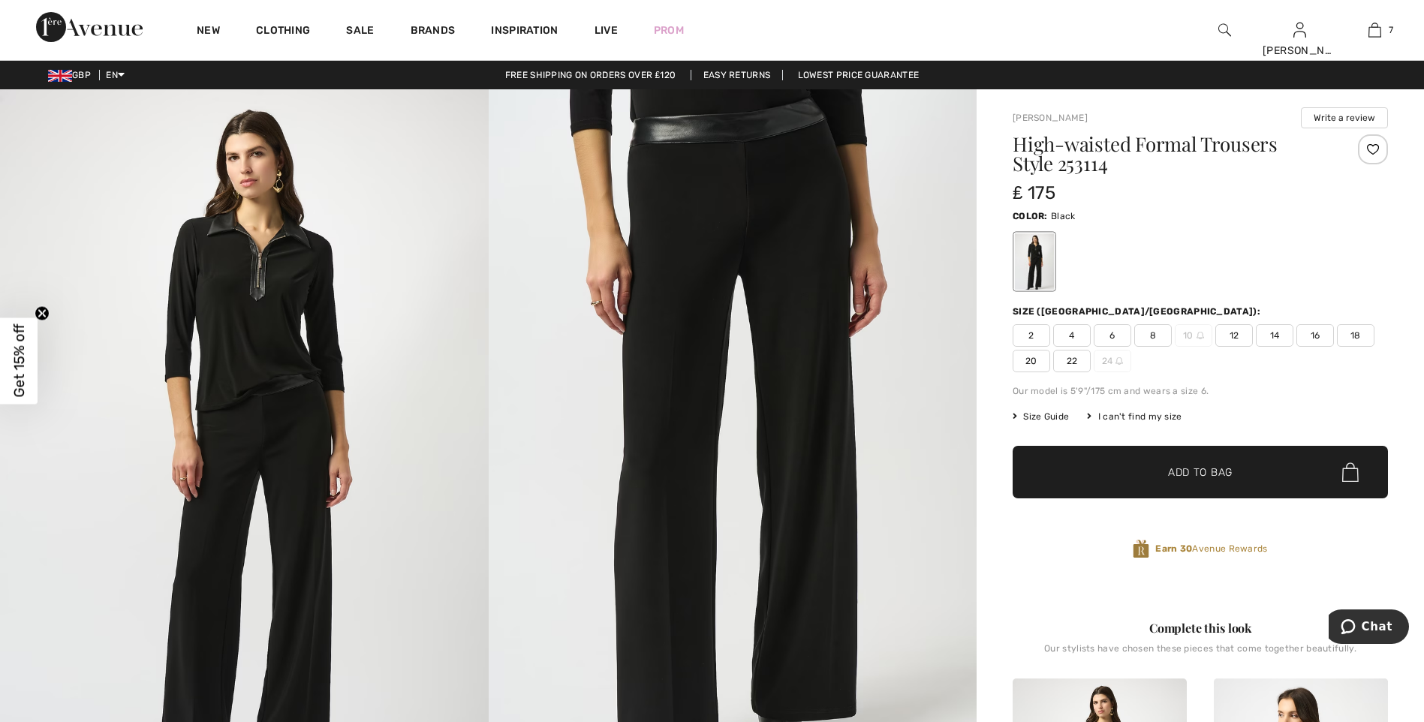
click at [254, 309] on img at bounding box center [244, 455] width 489 height 732
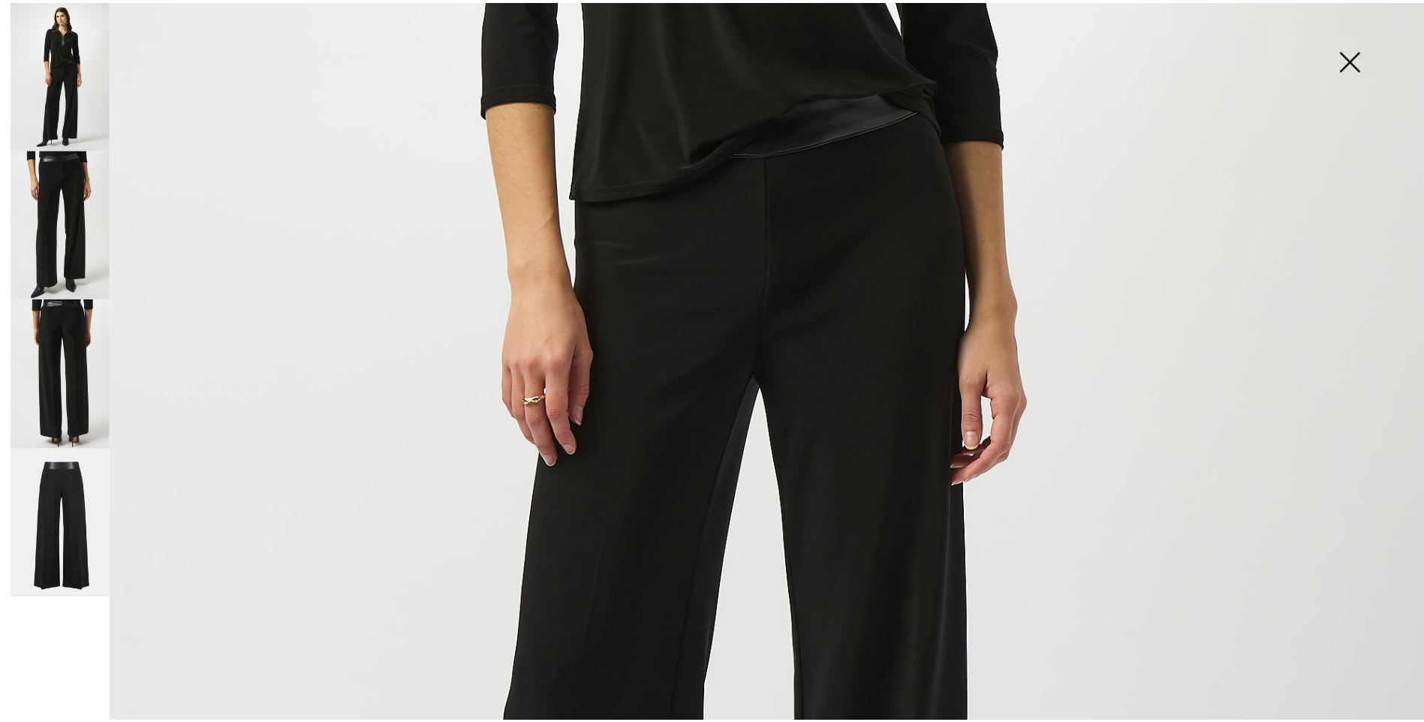
scroll to position [751, 0]
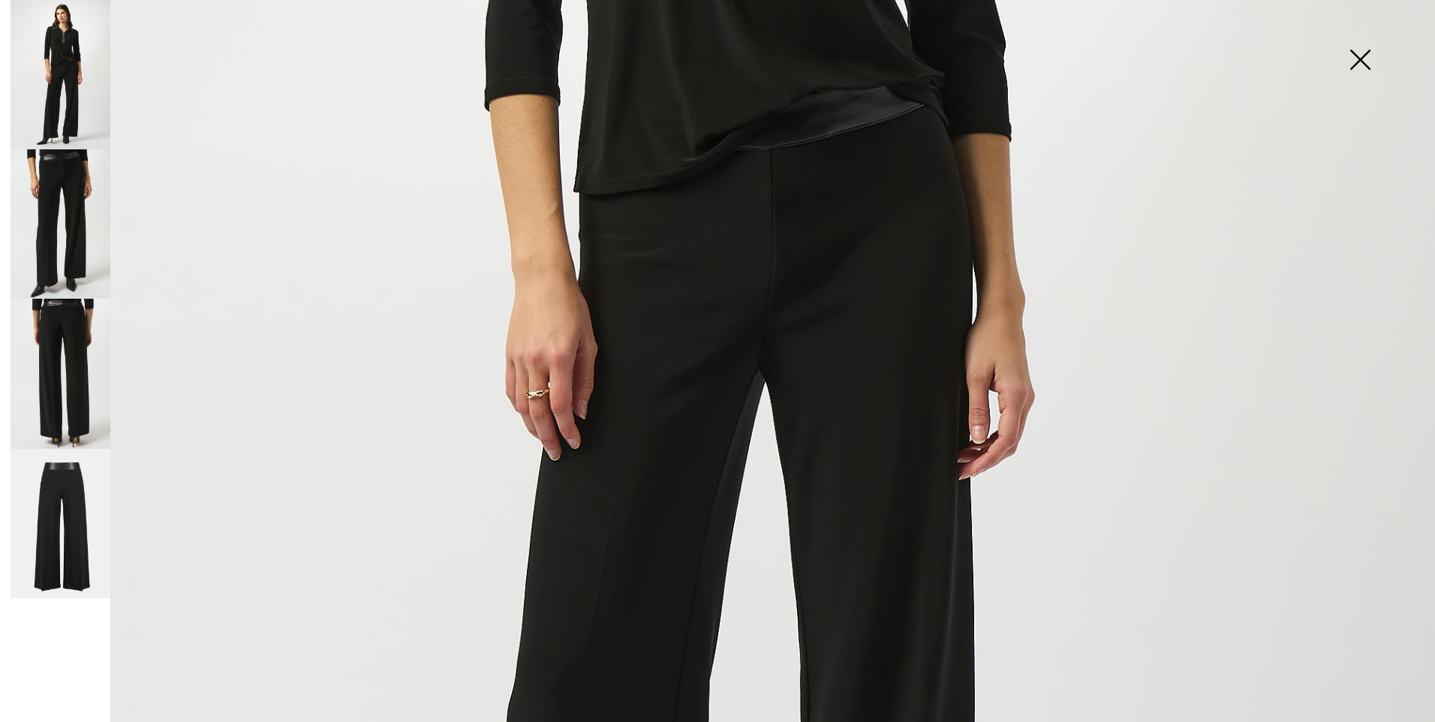
click at [1362, 59] on img at bounding box center [1360, 61] width 75 height 77
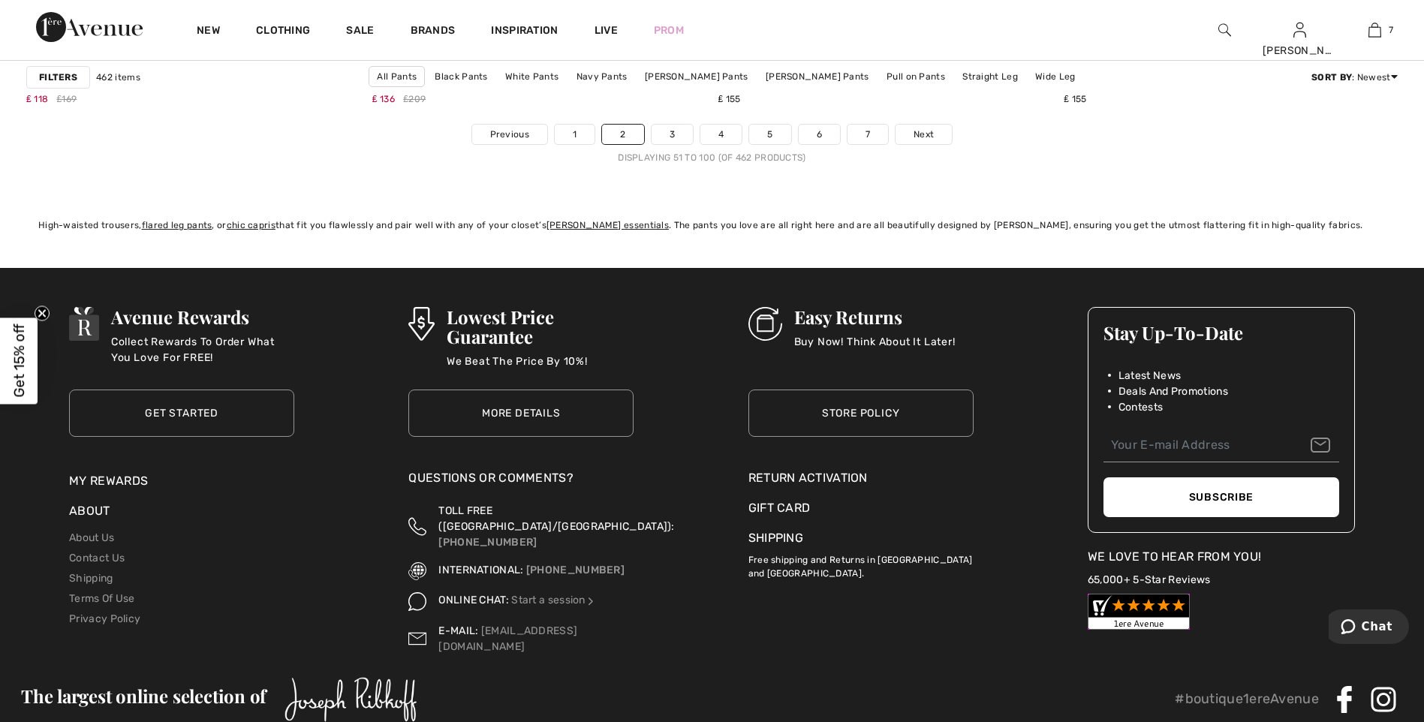
scroll to position [8782, 0]
click at [667, 136] on link "3" at bounding box center [672, 134] width 41 height 20
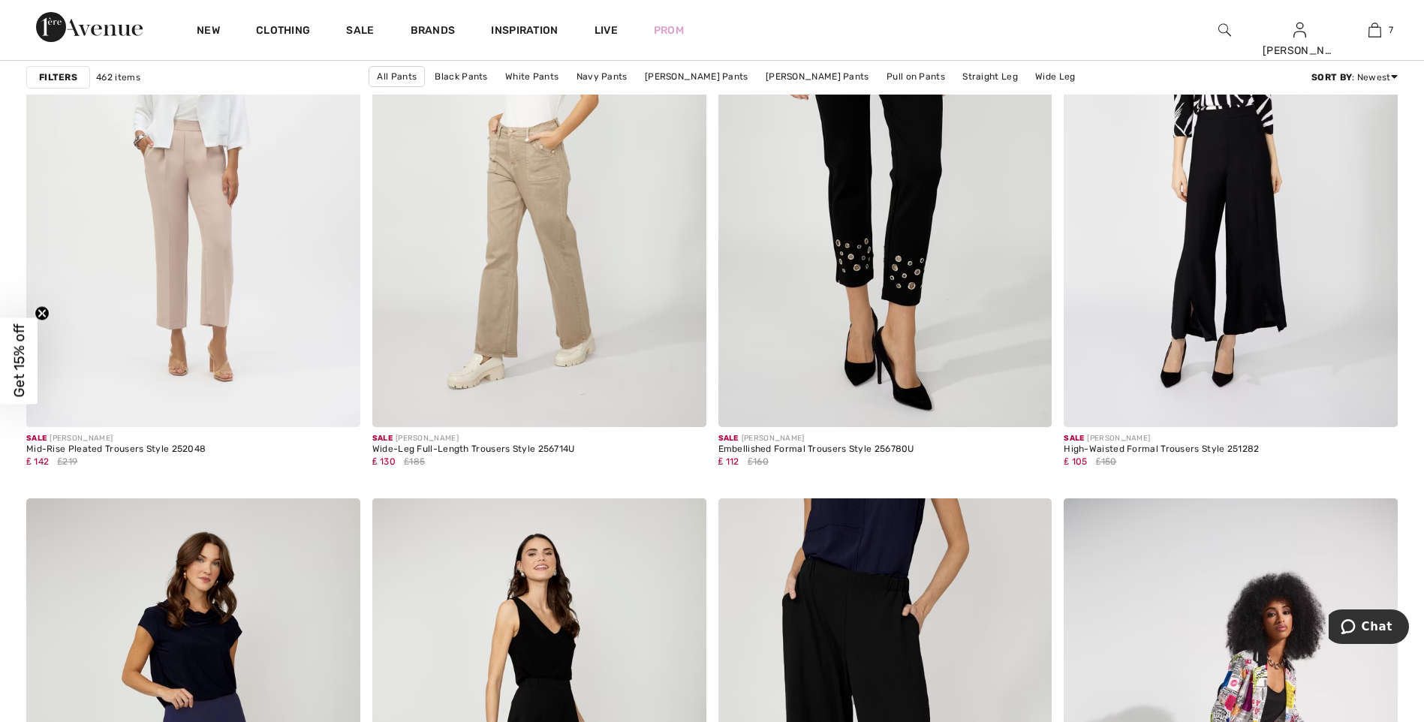
scroll to position [8182, 0]
